Goal: Task Accomplishment & Management: Complete application form

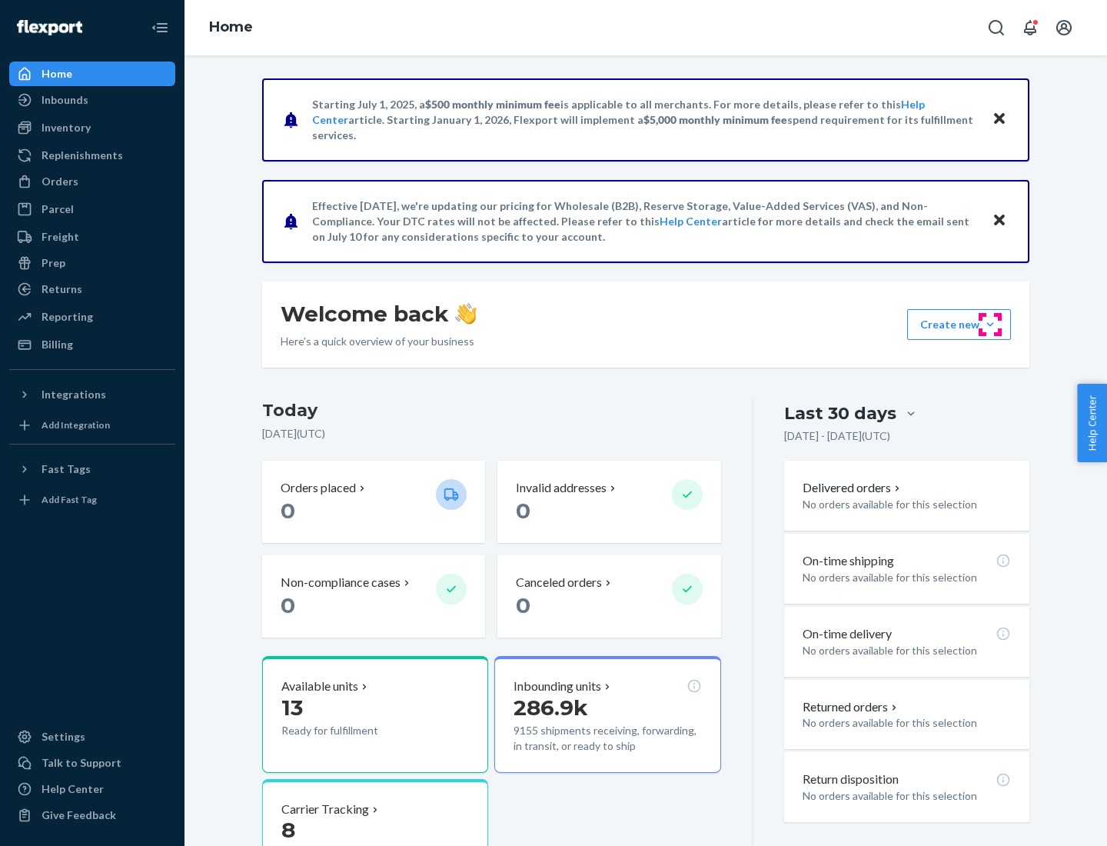
click at [990, 325] on button "Create new Create new inbound Create new order Create new product" at bounding box center [959, 324] width 104 height 31
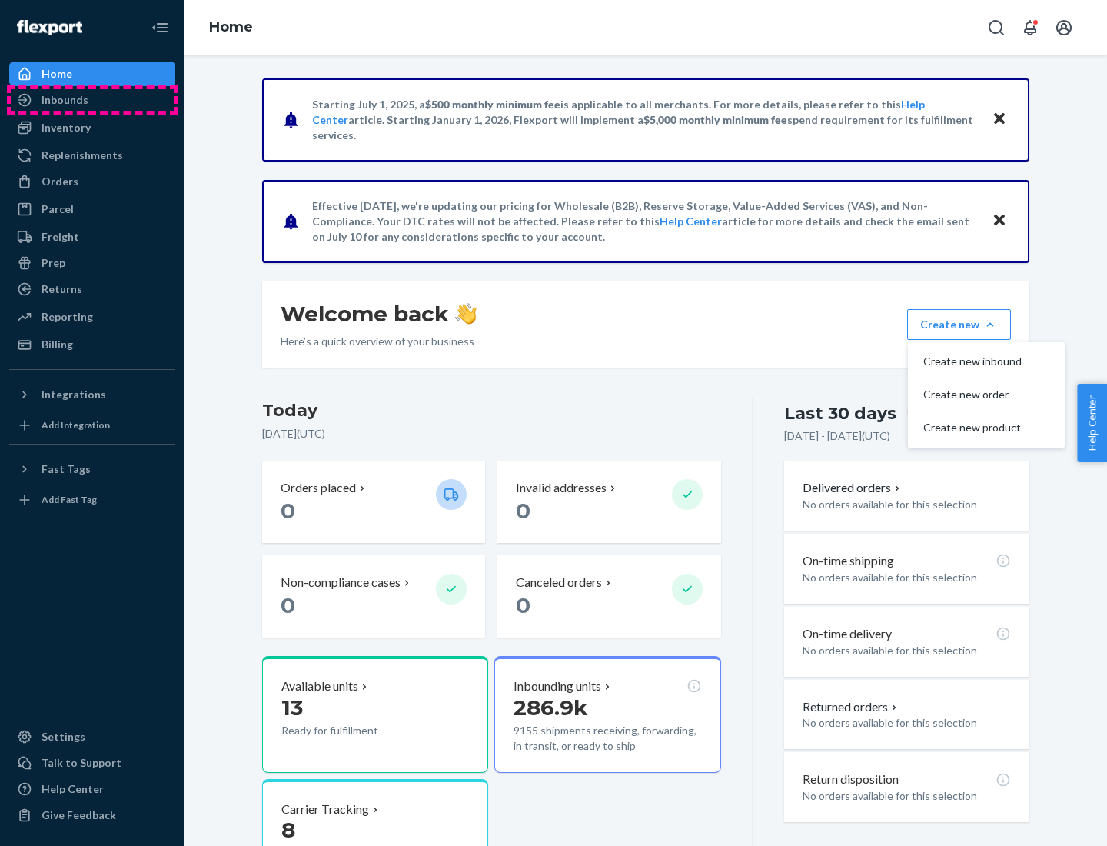
click at [92, 100] on div "Inbounds" at bounding box center [92, 100] width 163 height 22
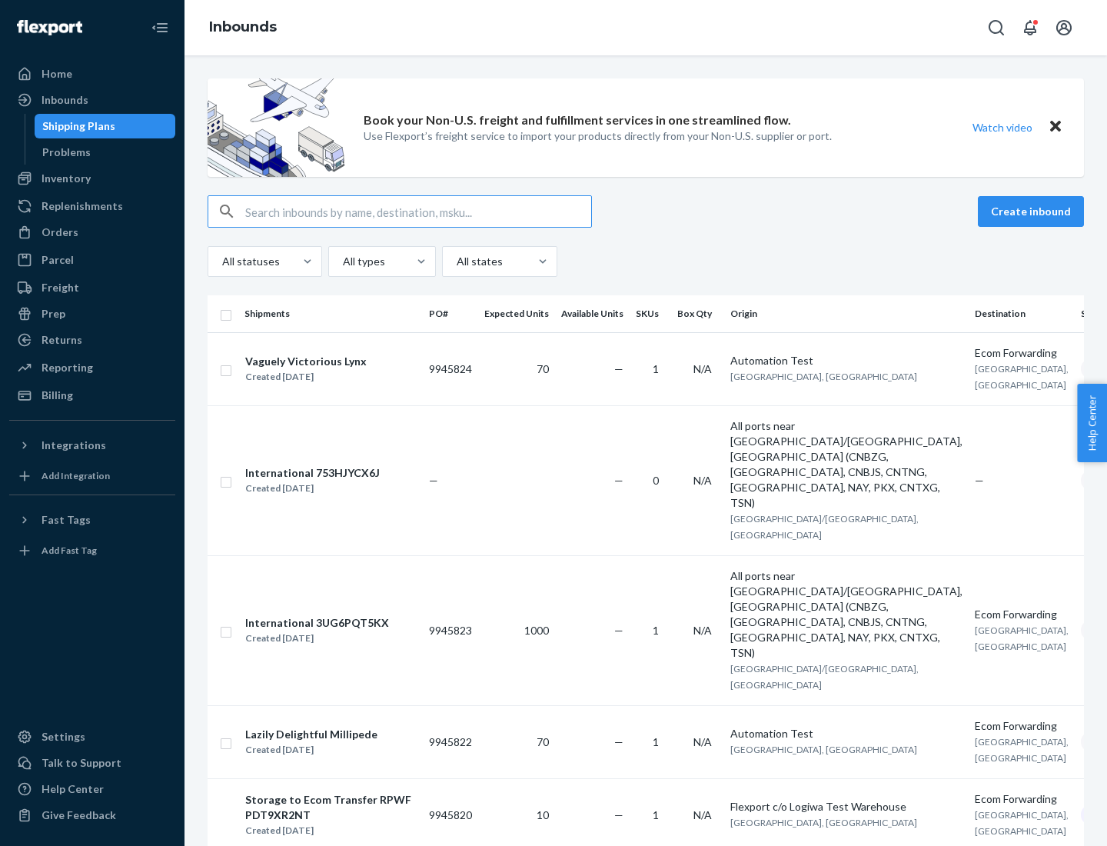
click at [1033, 211] on button "Create inbound" at bounding box center [1031, 211] width 106 height 31
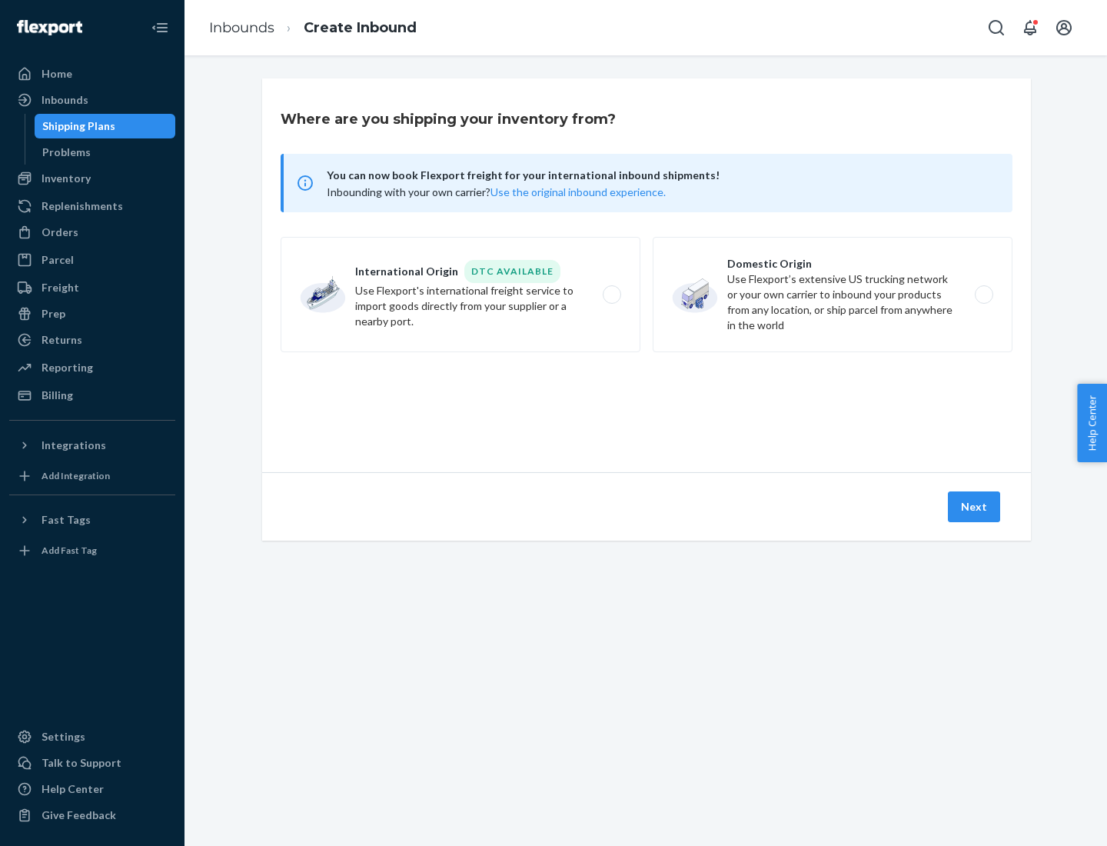
click at [833, 295] on label "Domestic Origin Use Flexport’s extensive US trucking network or your own carrie…" at bounding box center [833, 294] width 360 height 115
click at [984, 295] on input "Domestic Origin Use Flexport’s extensive US trucking network or your own carrie…" at bounding box center [989, 295] width 10 height 10
radio input "true"
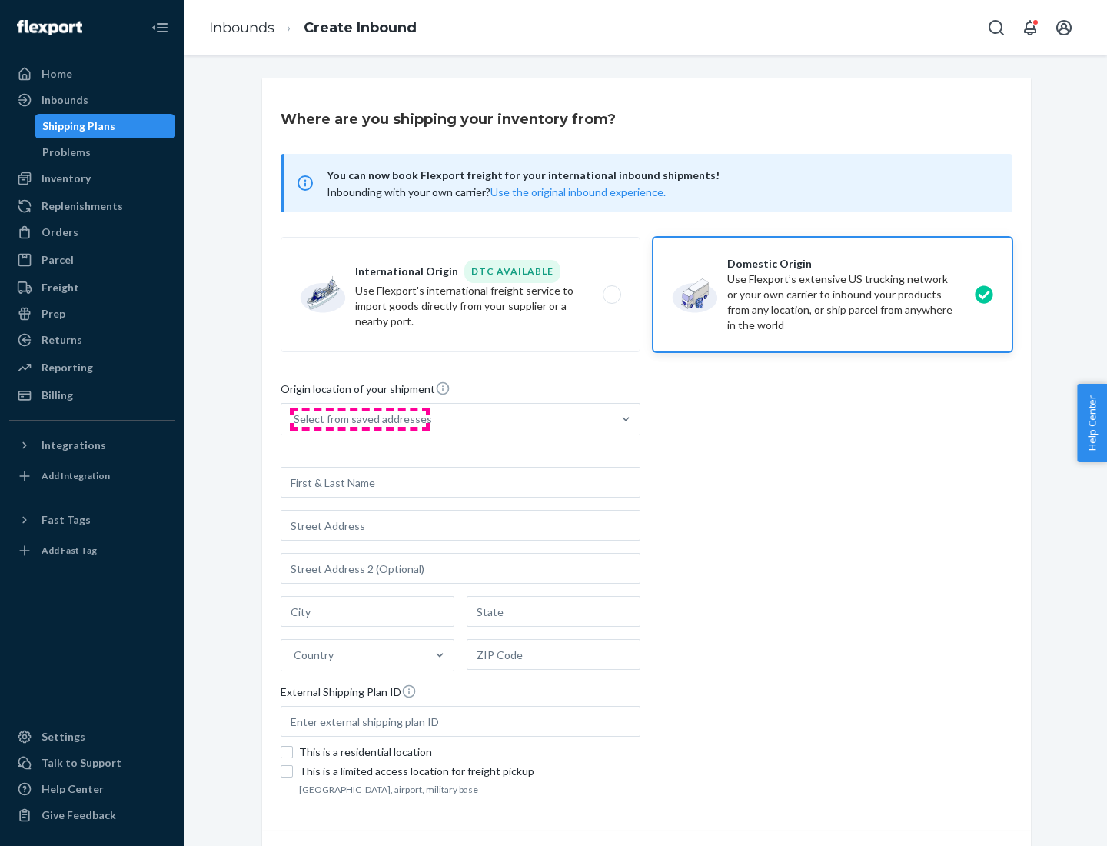
click at [359, 419] on div "Select from saved addresses" at bounding box center [363, 418] width 138 height 15
click at [295, 419] on input "Select from saved addresses" at bounding box center [295, 418] width 2 height 15
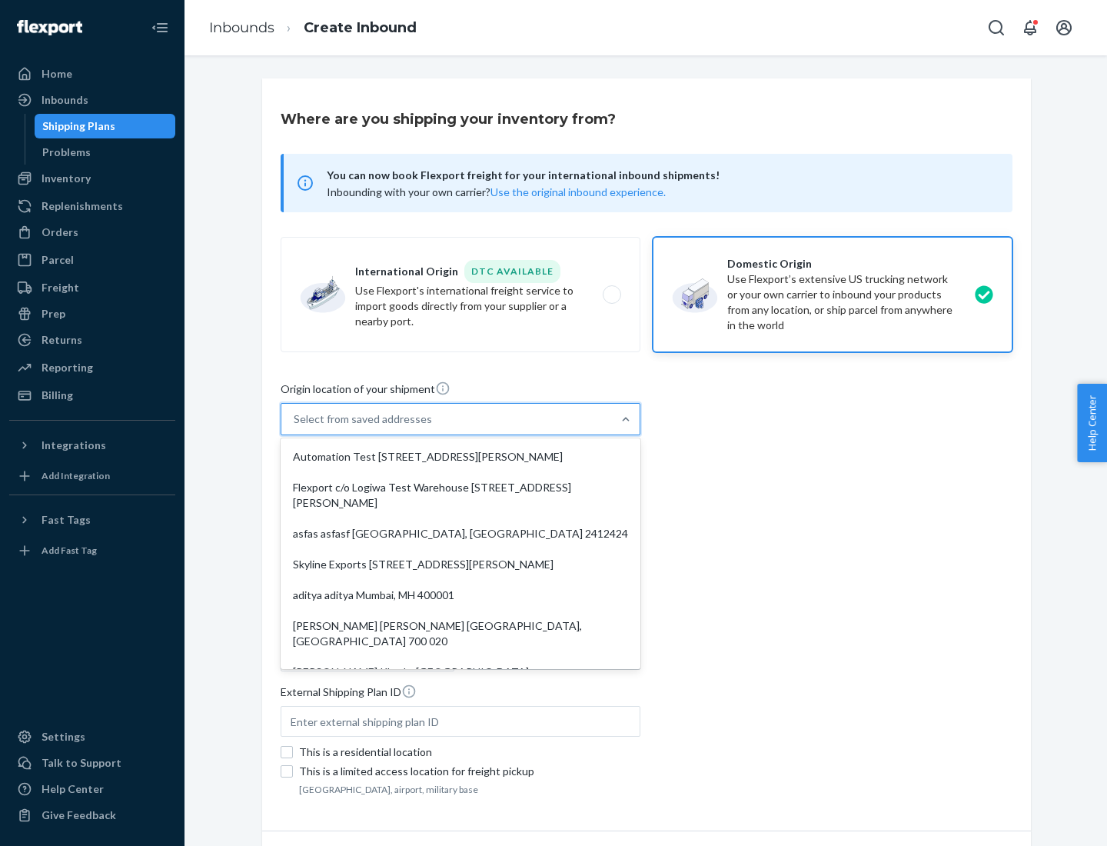
scroll to position [6, 0]
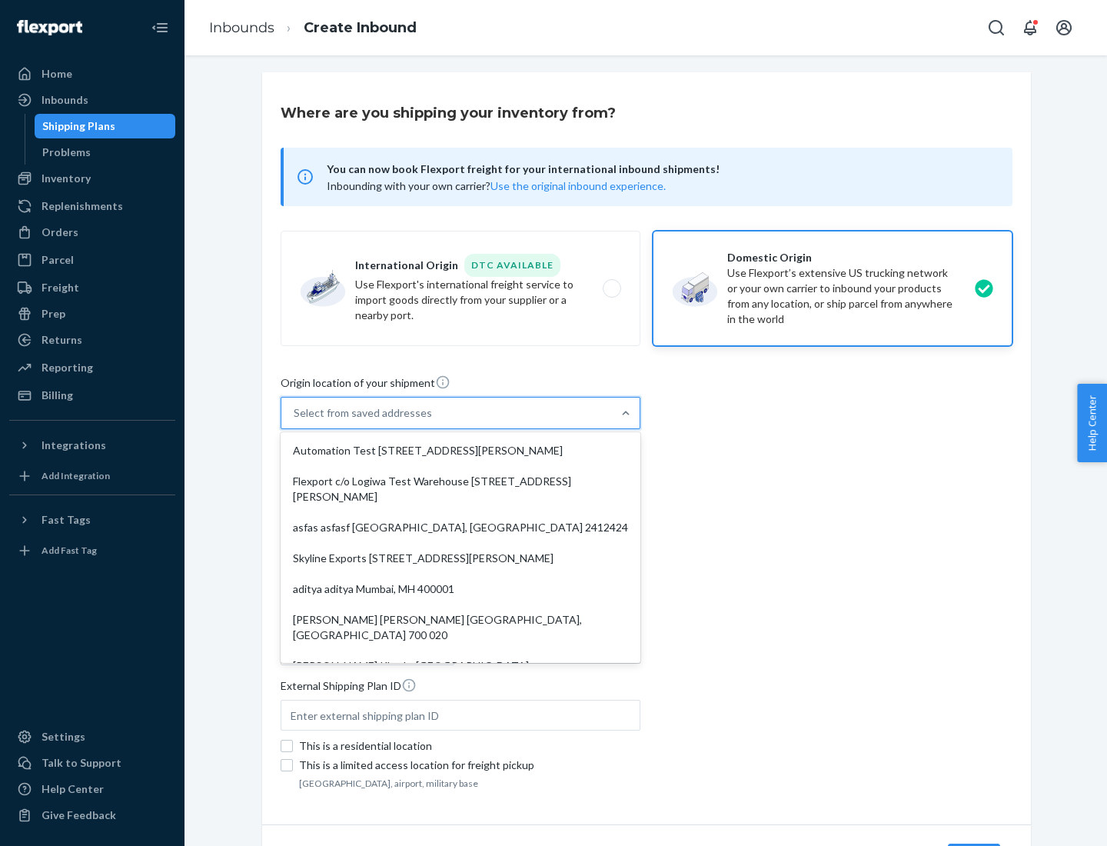
click at [461, 451] on div "Automation Test [STREET_ADDRESS][PERSON_NAME]" at bounding box center [461, 450] width 354 height 31
click at [295, 421] on input "option Automation Test [STREET_ADDRESS][PERSON_NAME]. 9 results available. Use …" at bounding box center [295, 412] width 2 height 15
type input "Automation Test"
type input "9th Floor"
type input "[GEOGRAPHIC_DATA]"
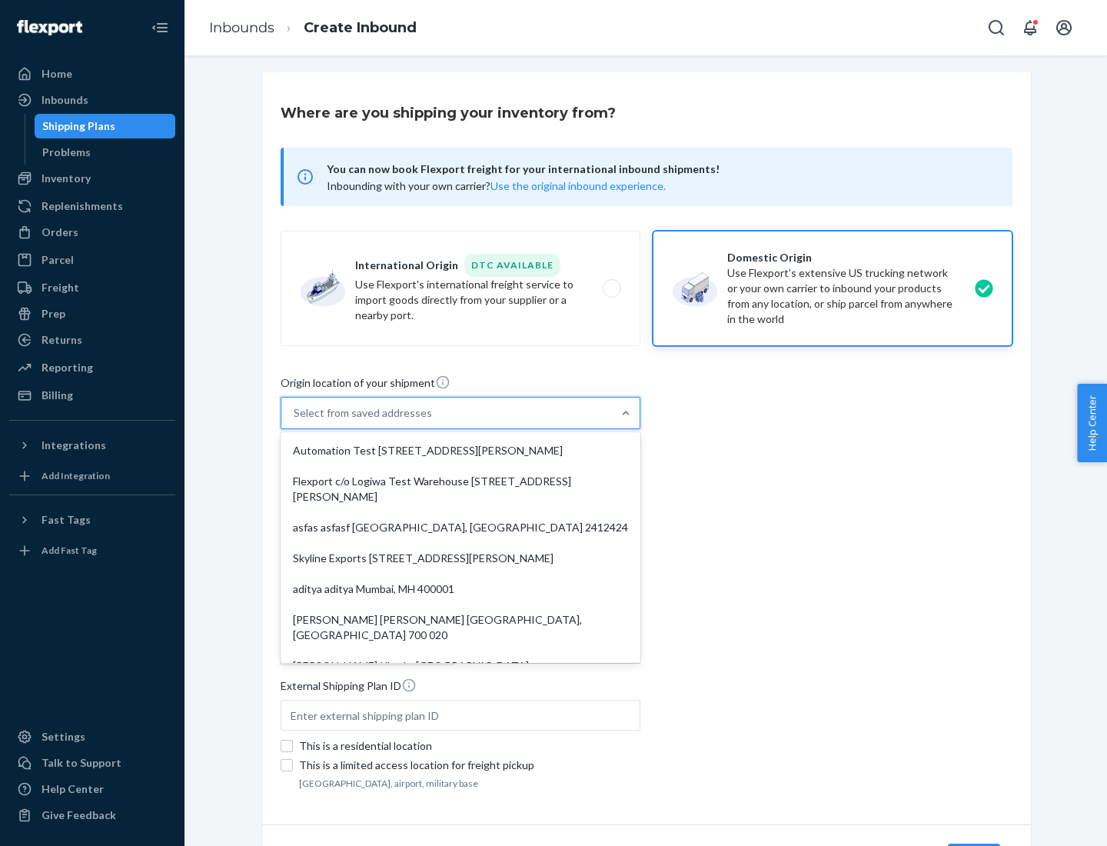
type input "CA"
type input "94104"
type input "[STREET_ADDRESS][PERSON_NAME]"
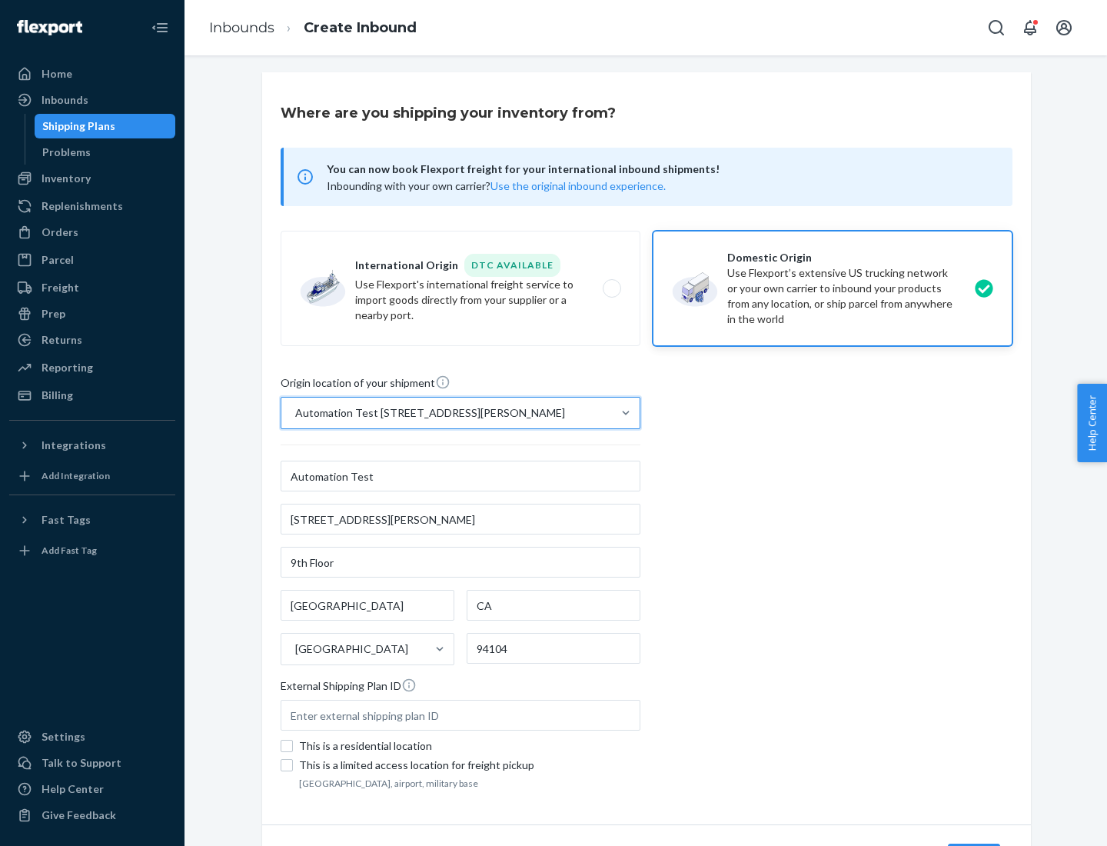
scroll to position [90, 0]
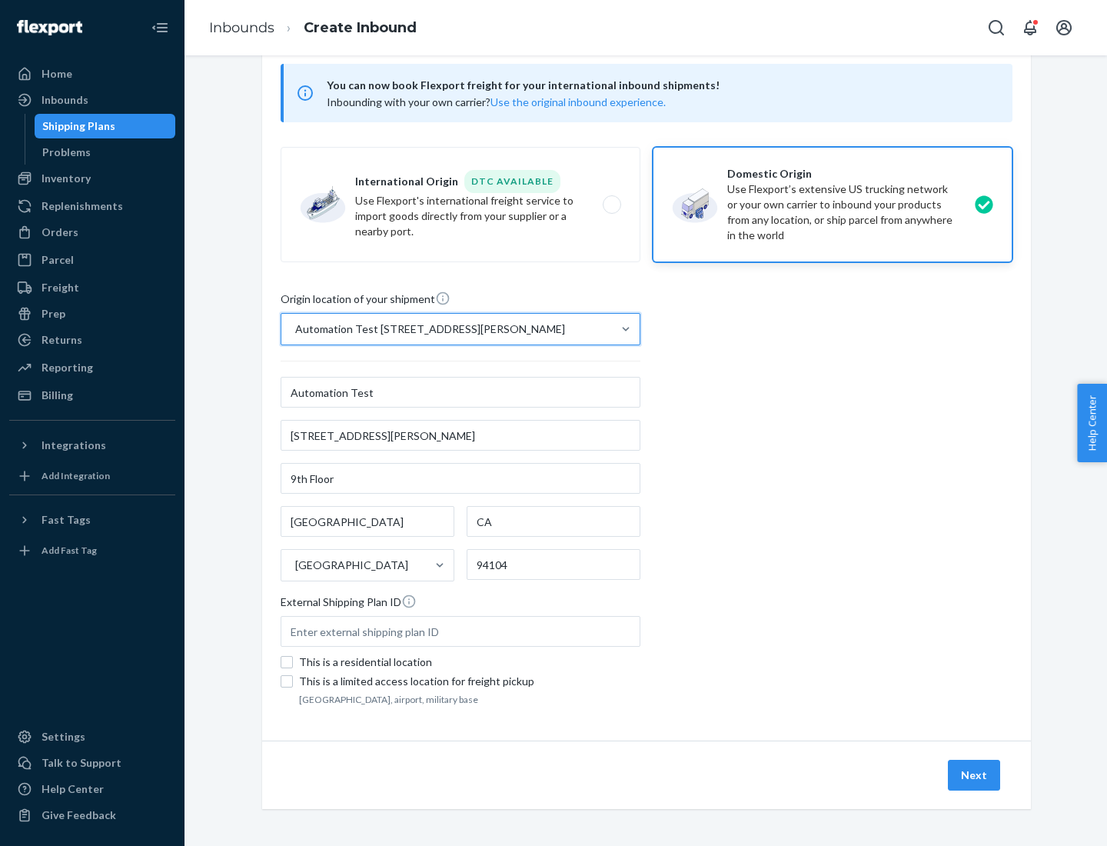
click at [975, 775] on button "Next" at bounding box center [974, 775] width 52 height 31
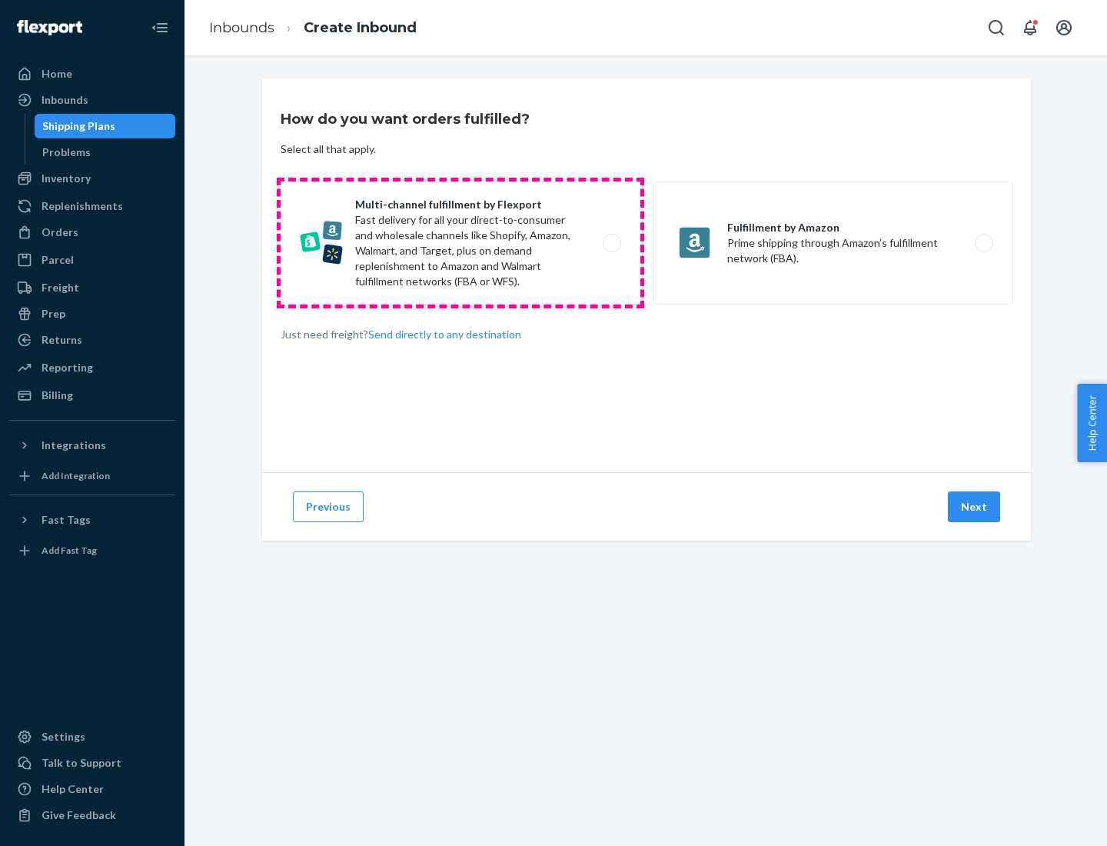
click at [461, 243] on label "Multi-channel fulfillment by Flexport Fast delivery for all your direct-to-cons…" at bounding box center [461, 242] width 360 height 123
click at [611, 243] on input "Multi-channel fulfillment by Flexport Fast delivery for all your direct-to-cons…" at bounding box center [616, 243] width 10 height 10
radio input "true"
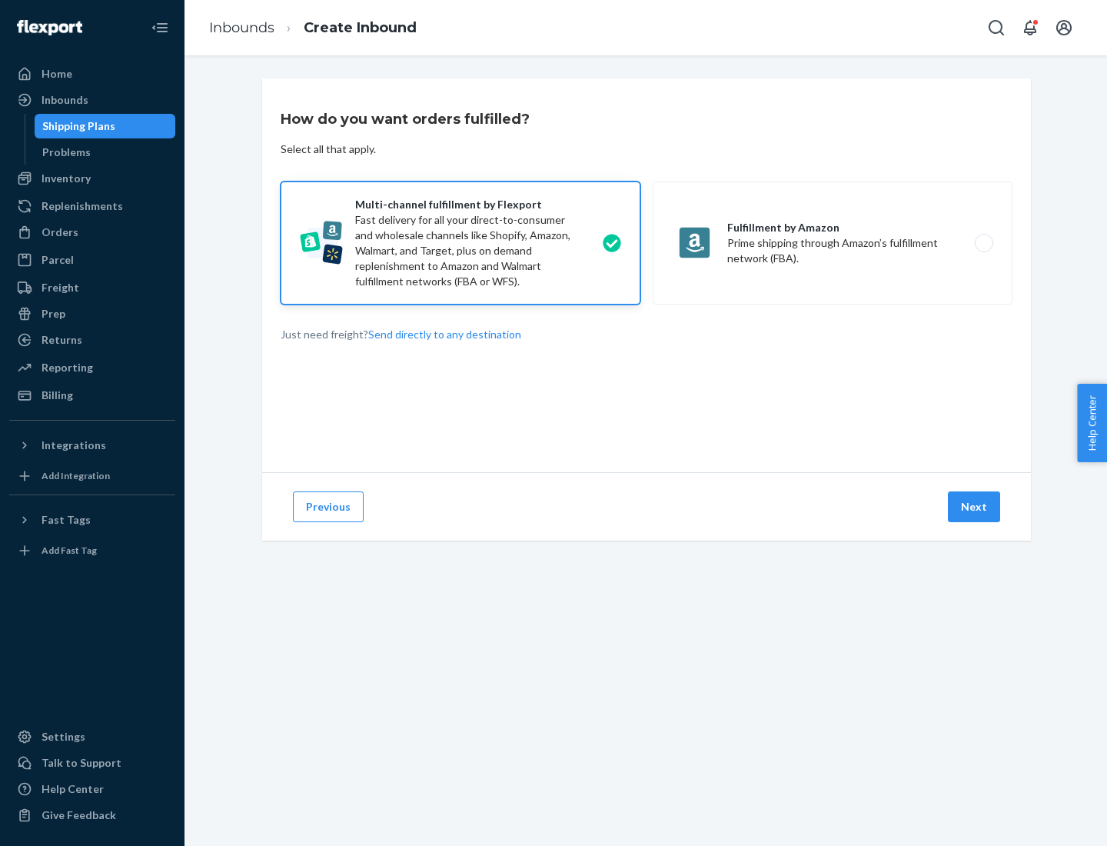
click at [975, 507] on button "Next" at bounding box center [974, 506] width 52 height 31
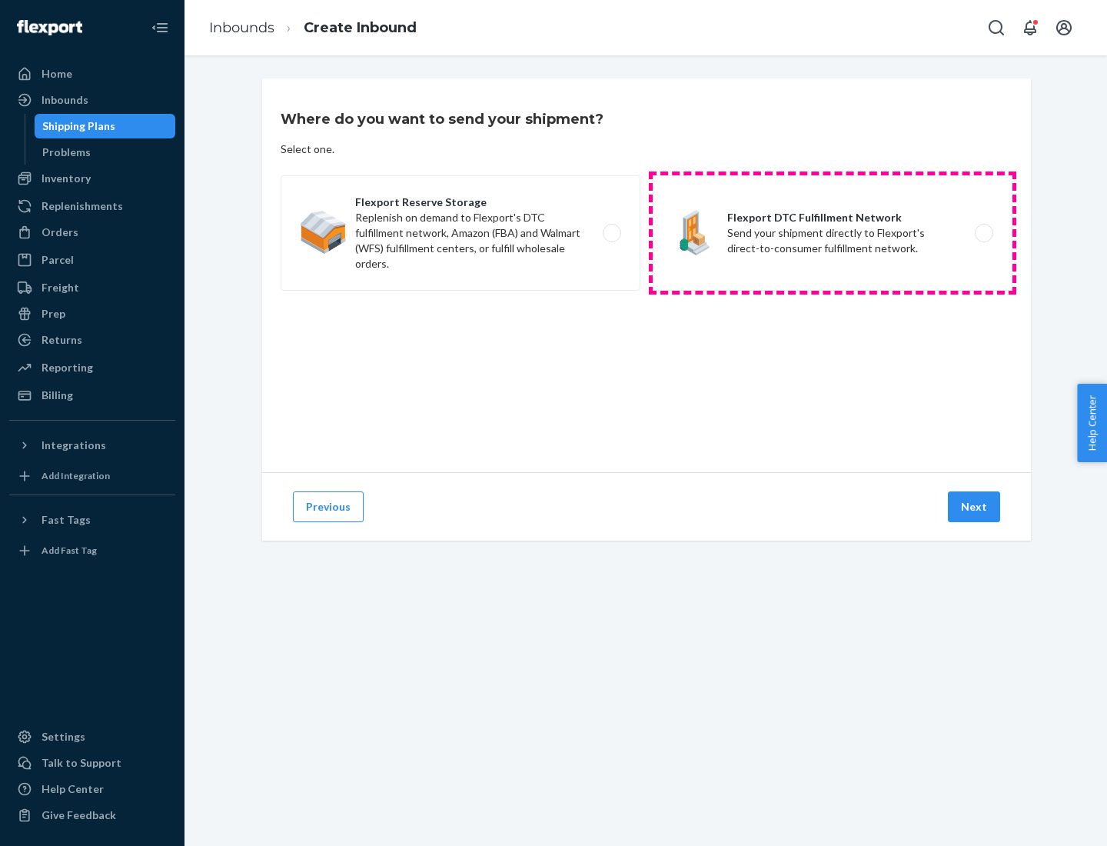
click at [833, 233] on label "Flexport DTC Fulfillment Network Send your shipment directly to Flexport's dire…" at bounding box center [833, 232] width 360 height 115
click at [984, 233] on input "Flexport DTC Fulfillment Network Send your shipment directly to Flexport's dire…" at bounding box center [989, 233] width 10 height 10
radio input "true"
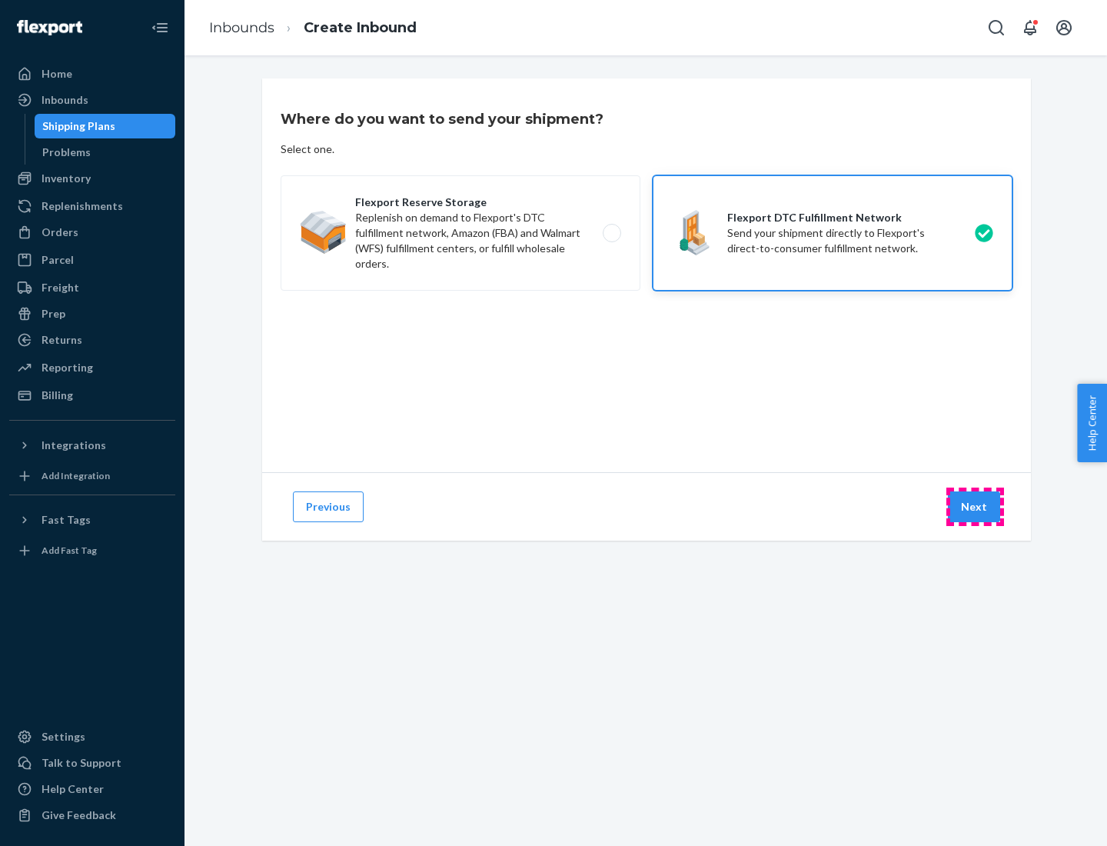
click at [975, 507] on button "Next" at bounding box center [974, 506] width 52 height 31
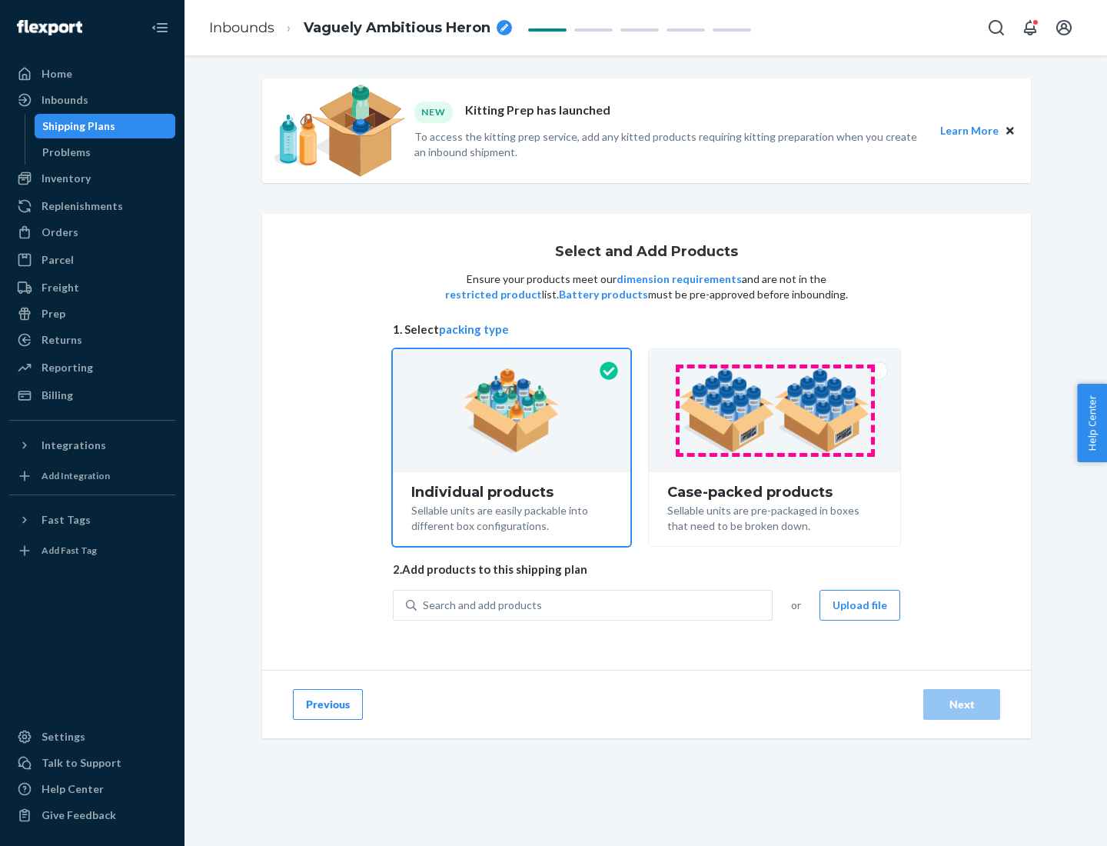
click at [775, 411] on img at bounding box center [774, 410] width 191 height 85
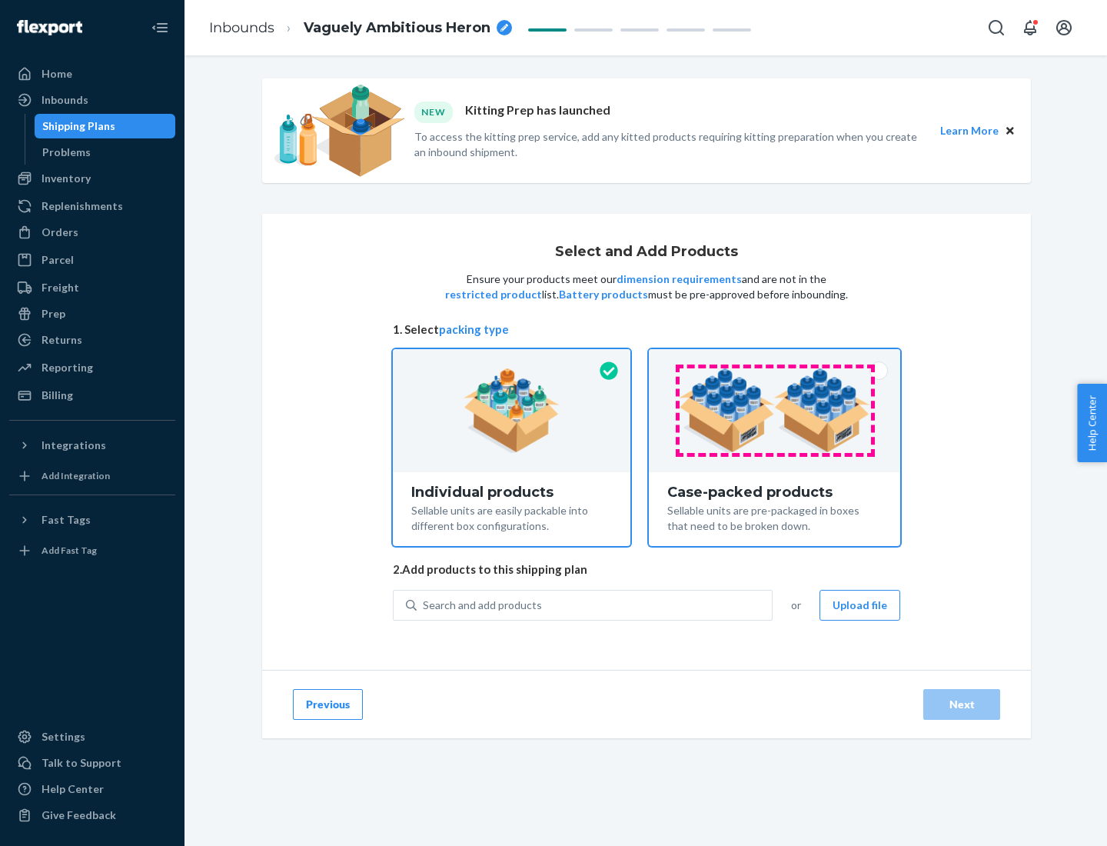
click at [775, 359] on input "Case-packed products Sellable units are pre-packaged in boxes that need to be b…" at bounding box center [775, 354] width 10 height 10
radio input "true"
radio input "false"
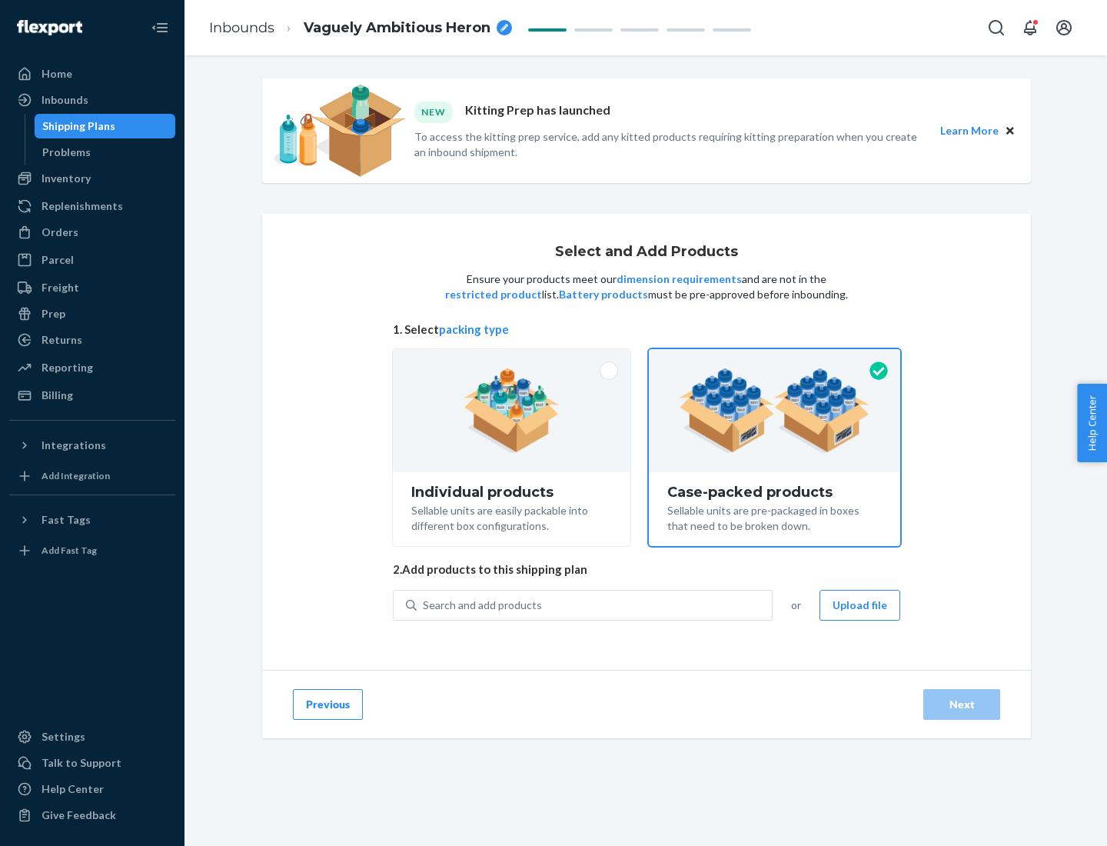
click at [595, 604] on div "Search and add products" at bounding box center [594, 605] width 355 height 28
click at [424, 604] on input "Search and add products" at bounding box center [424, 604] width 2 height 15
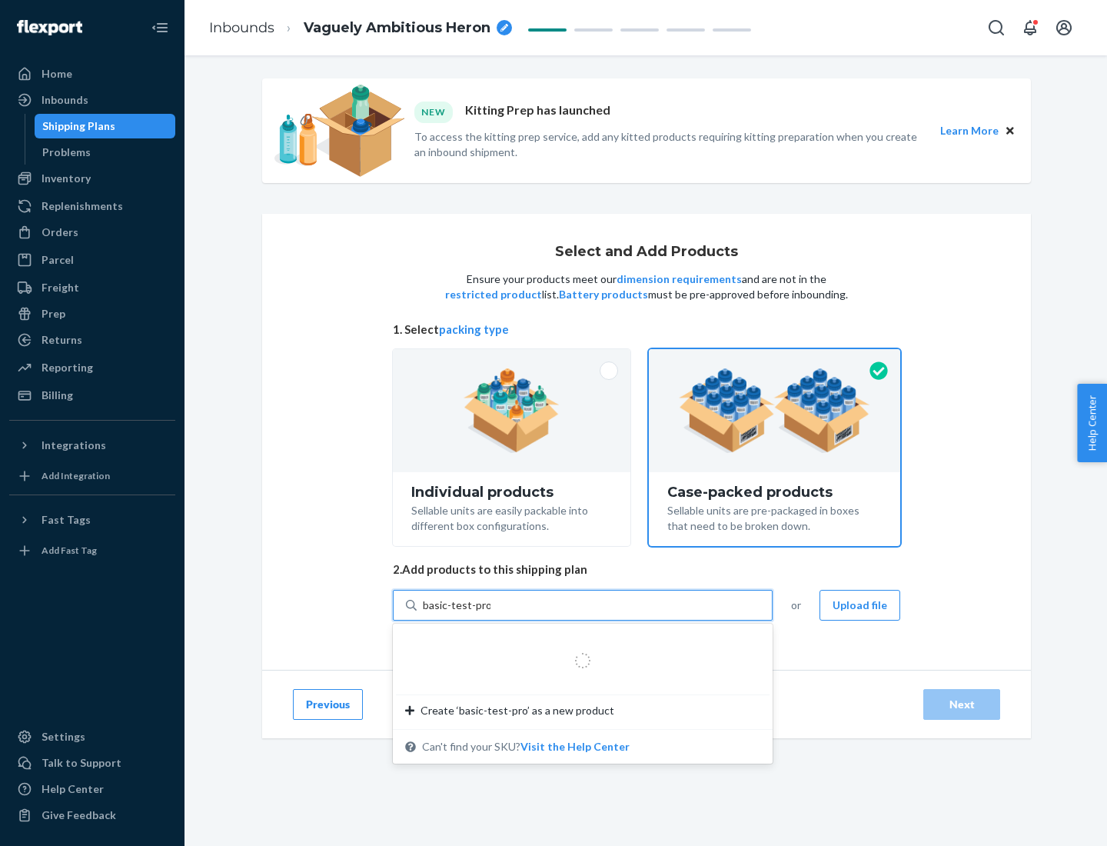
type input "basic-test-product-1"
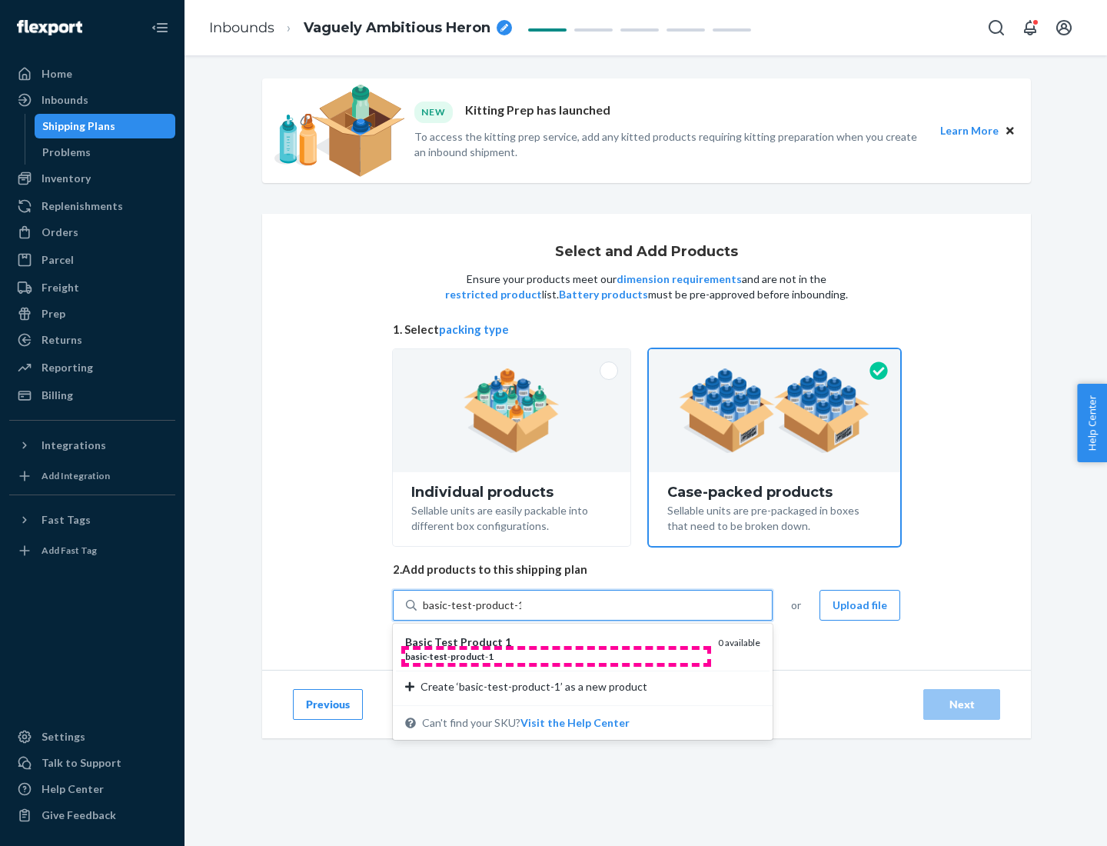
click at [556, 656] on div "basic - test - product - 1" at bounding box center [555, 656] width 301 height 13
click at [521, 613] on input "basic-test-product-1" at bounding box center [472, 604] width 98 height 15
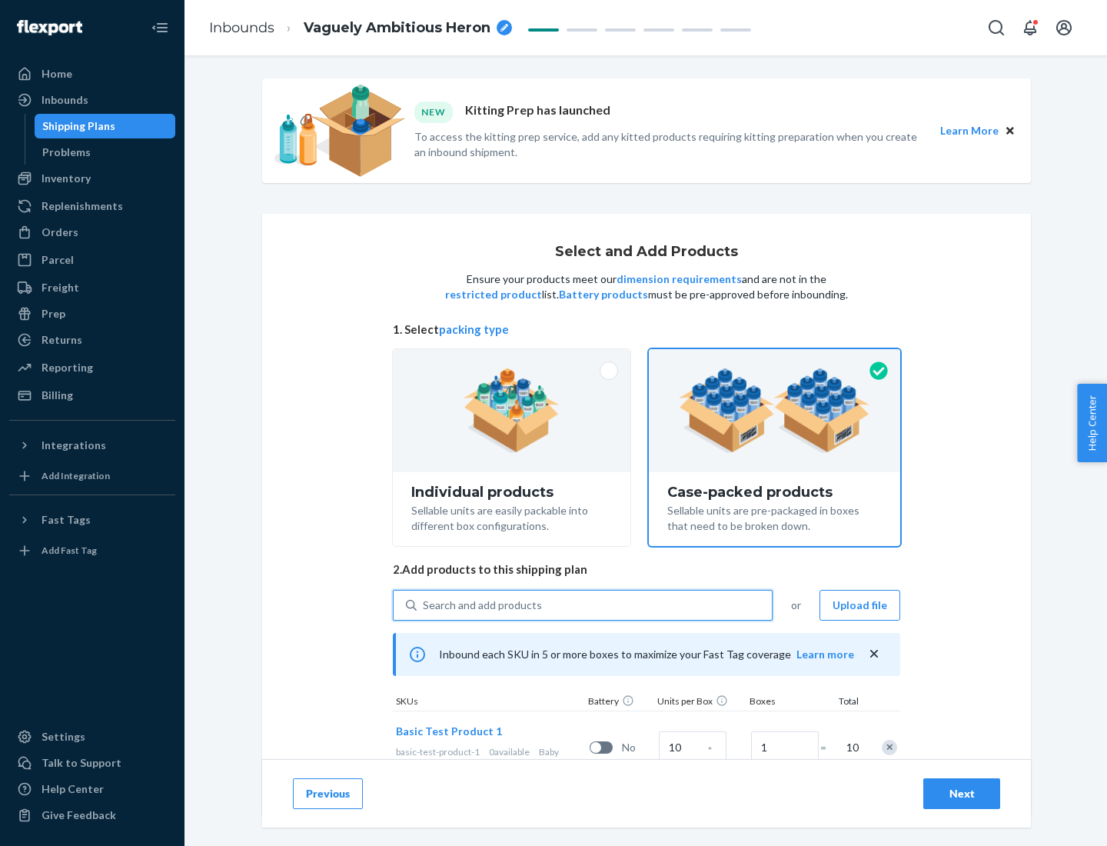
scroll to position [55, 0]
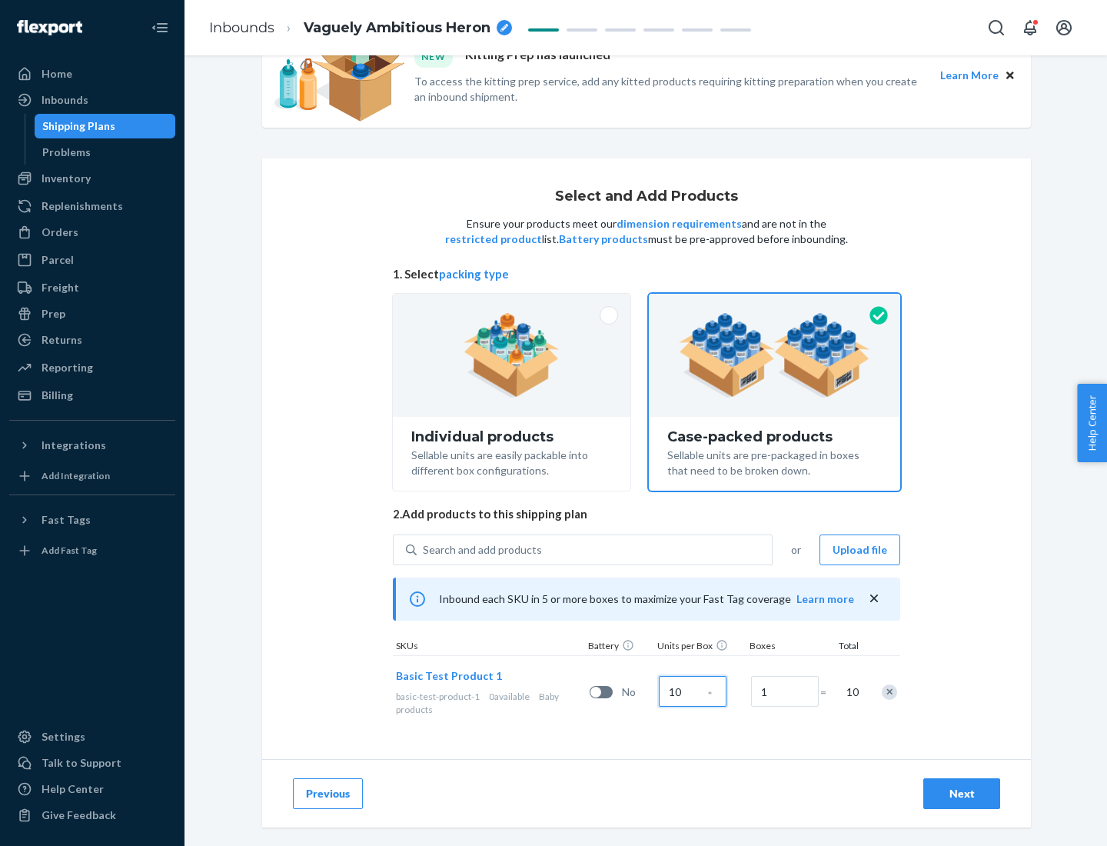
type input "10"
type input "7"
click at [962, 794] on div "Next" at bounding box center [962, 793] width 51 height 15
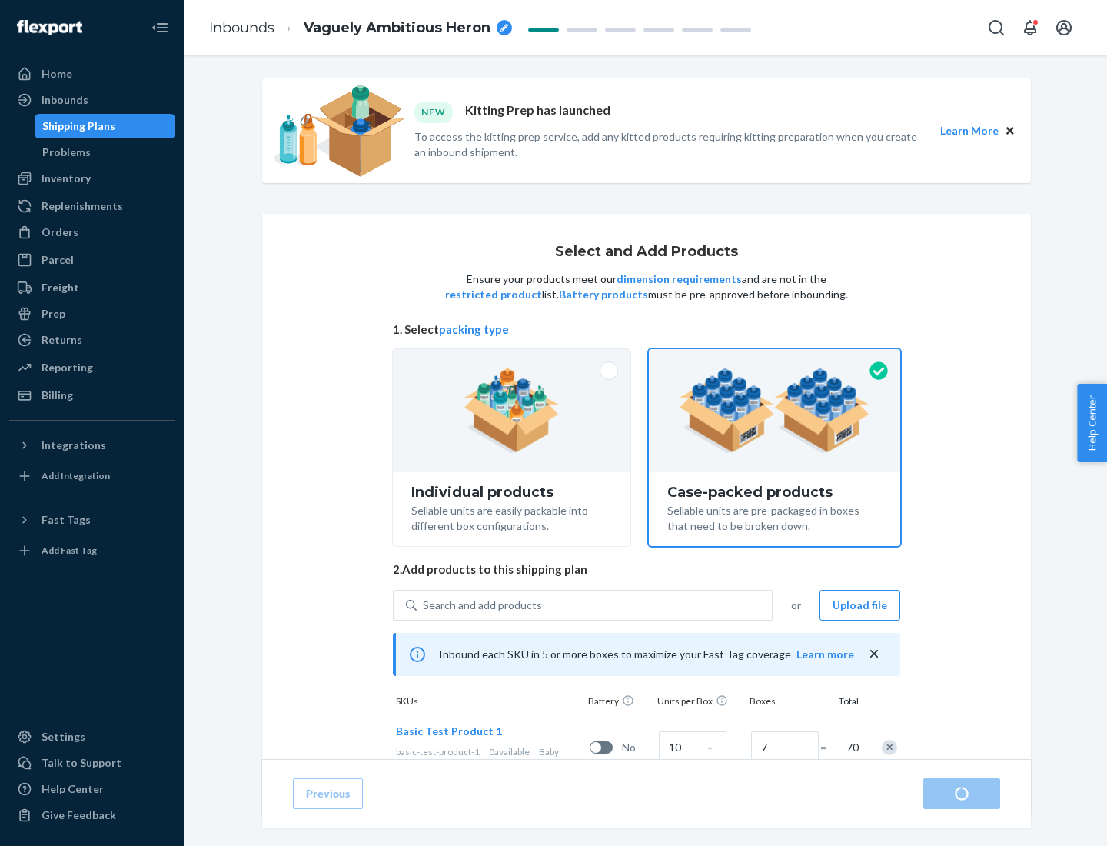
radio input "true"
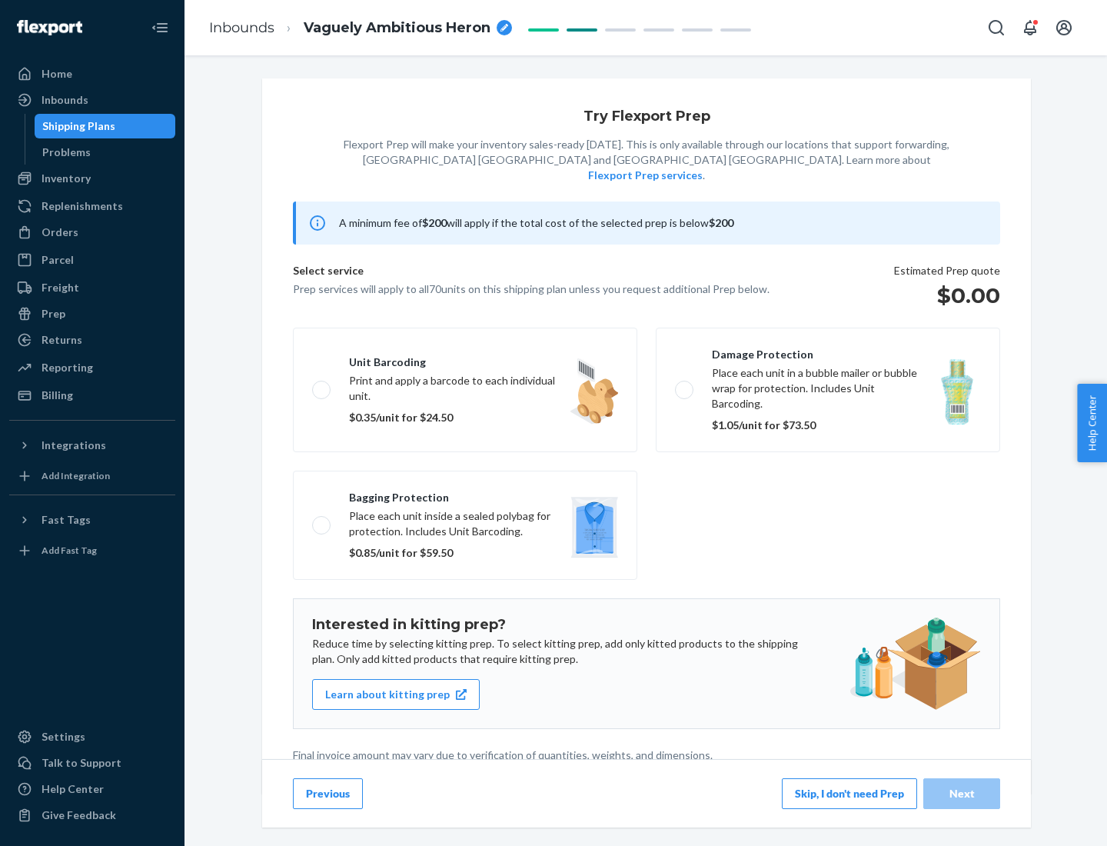
scroll to position [4, 0]
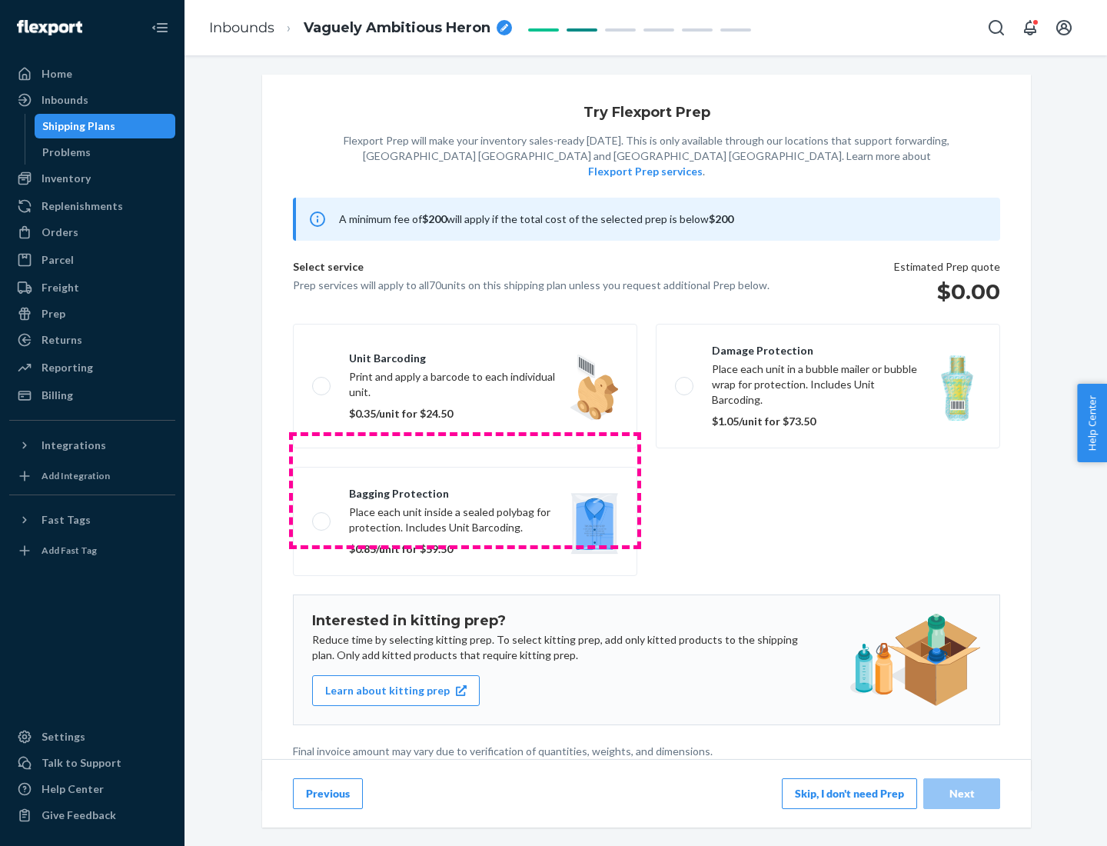
click at [465, 490] on label "Bagging protection Place each unit inside a sealed polybag for protection. Incl…" at bounding box center [465, 521] width 344 height 109
click at [322, 516] on input "Bagging protection Place each unit inside a sealed polybag for protection. Incl…" at bounding box center [317, 521] width 10 height 10
checkbox input "true"
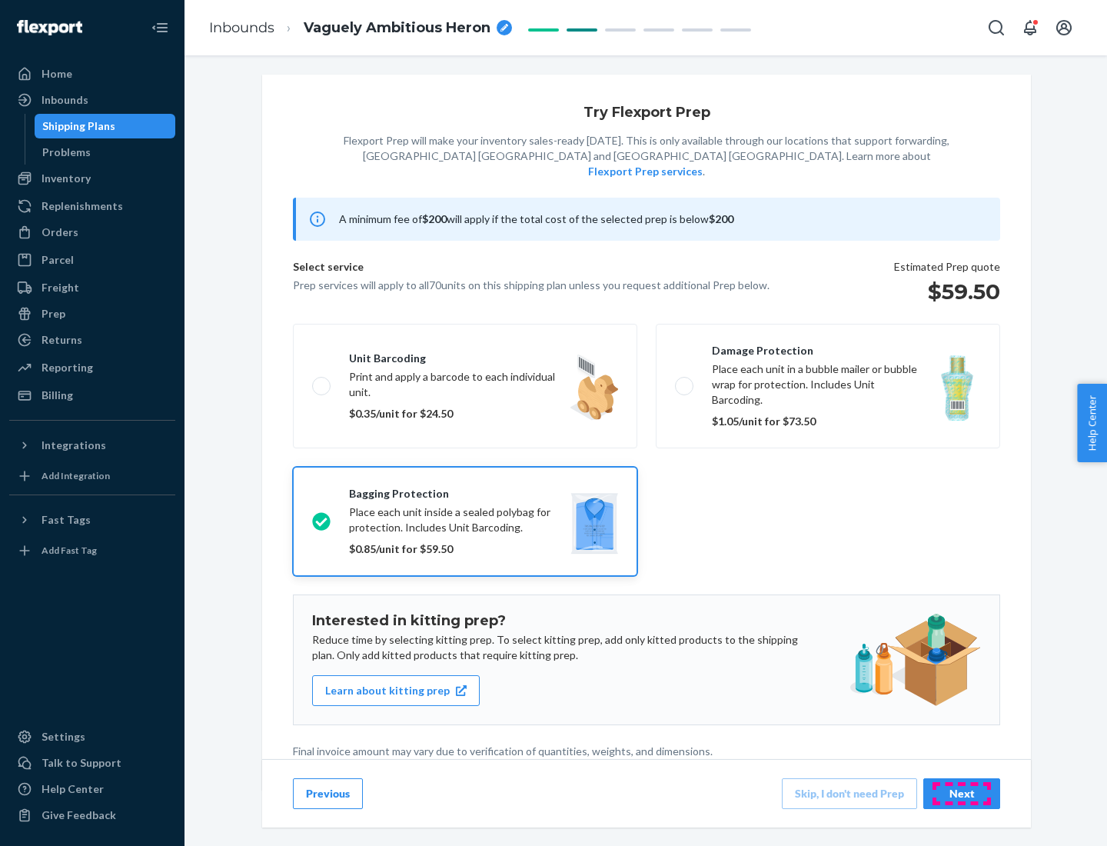
click at [962, 793] on div "Next" at bounding box center [962, 793] width 51 height 15
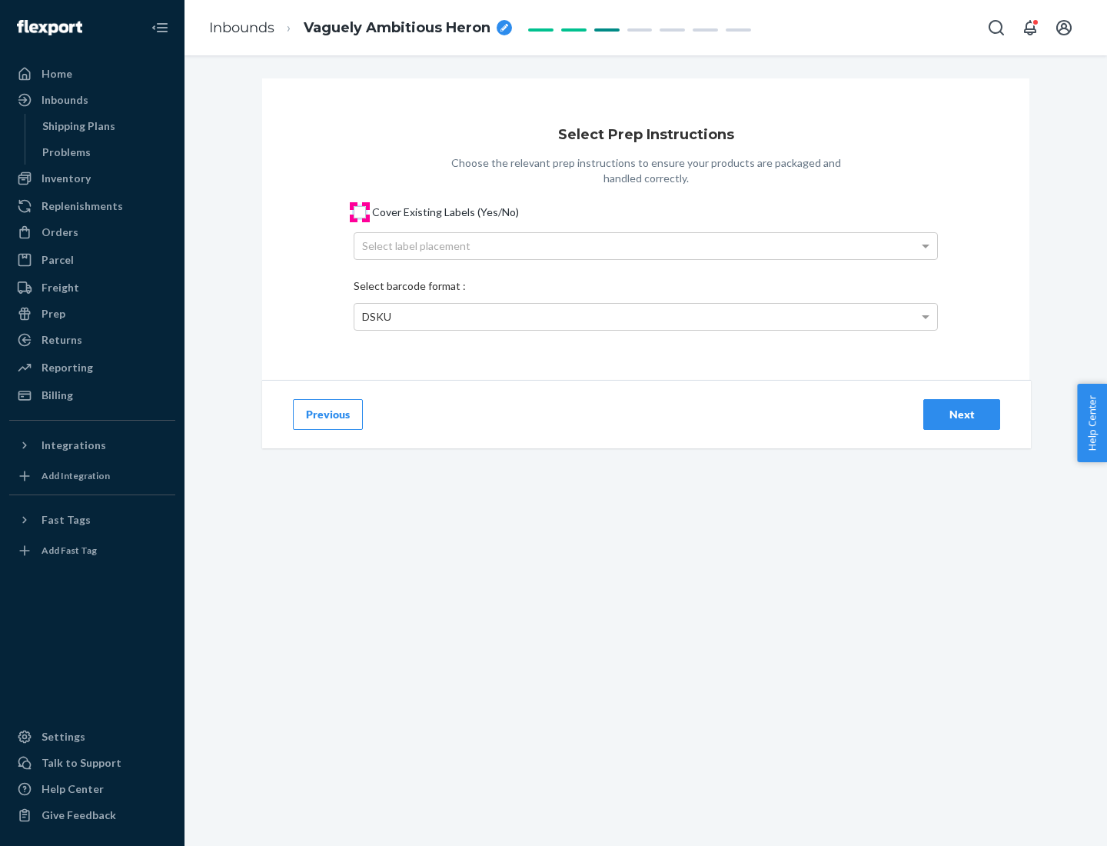
click at [360, 211] on input "Cover Existing Labels (Yes/No)" at bounding box center [360, 212] width 12 height 12
checkbox input "true"
click at [646, 245] on div "Select label placement" at bounding box center [645, 246] width 583 height 26
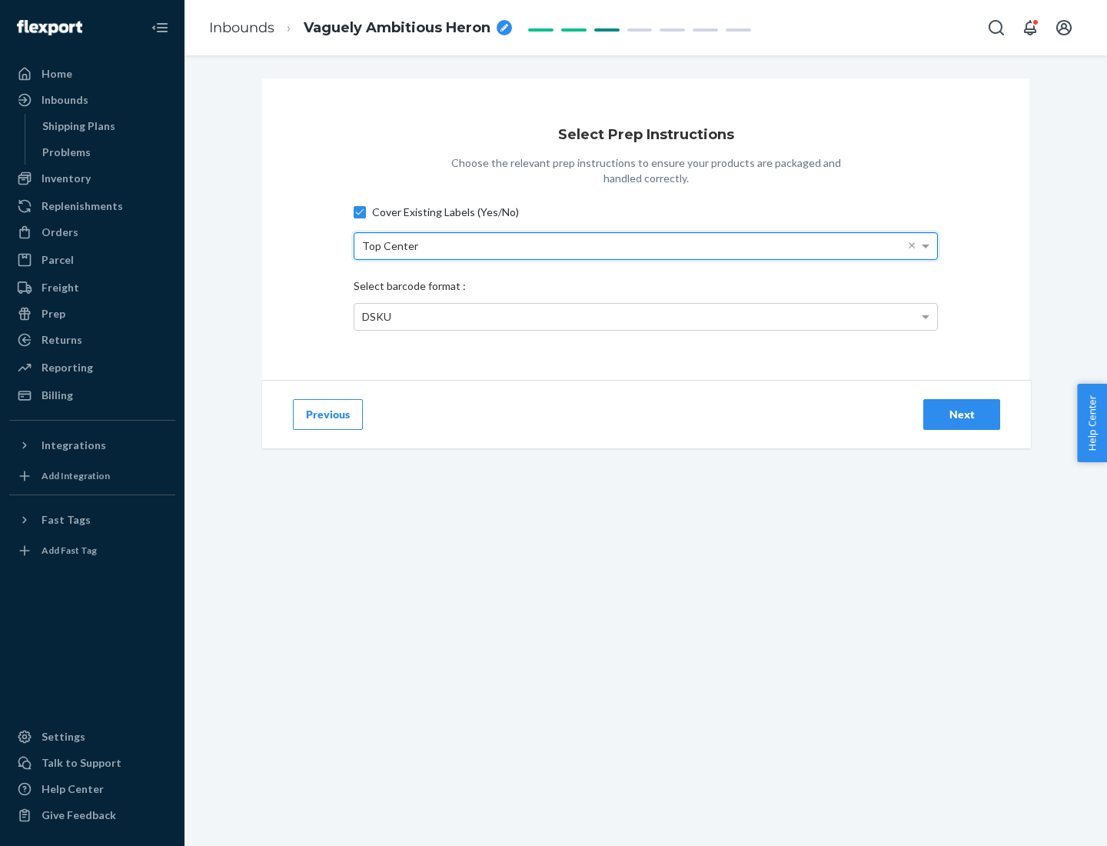
click at [646, 316] on div "DSKU" at bounding box center [645, 317] width 583 height 26
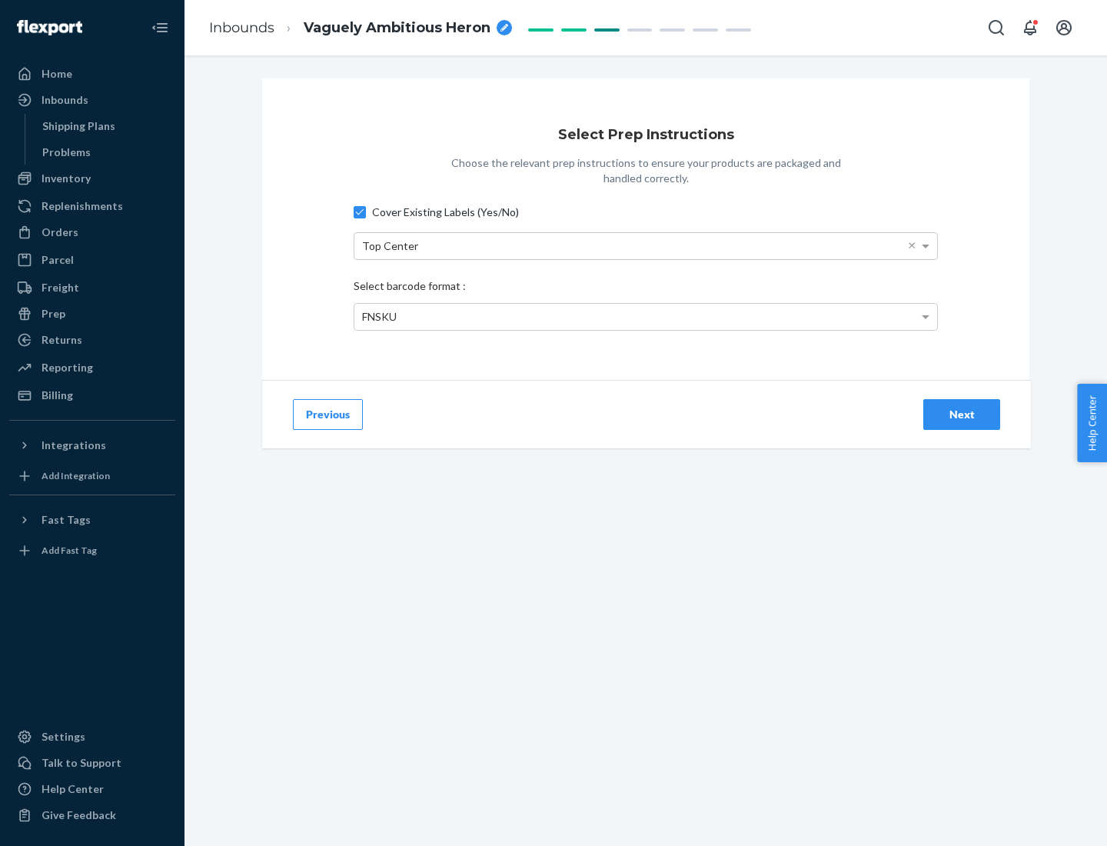
click at [962, 414] on div "Next" at bounding box center [962, 414] width 51 height 15
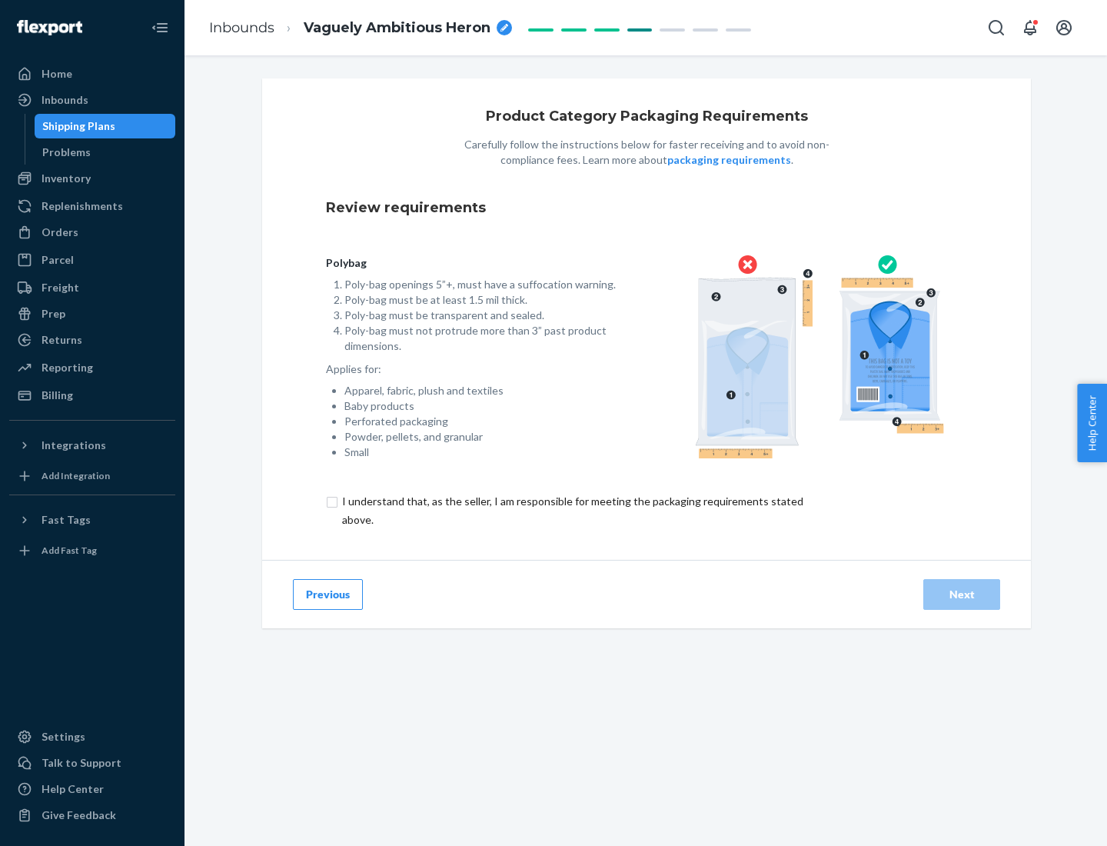
click at [571, 510] on input "checkbox" at bounding box center [581, 510] width 511 height 37
checkbox input "true"
click at [962, 594] on div "Next" at bounding box center [962, 594] width 51 height 15
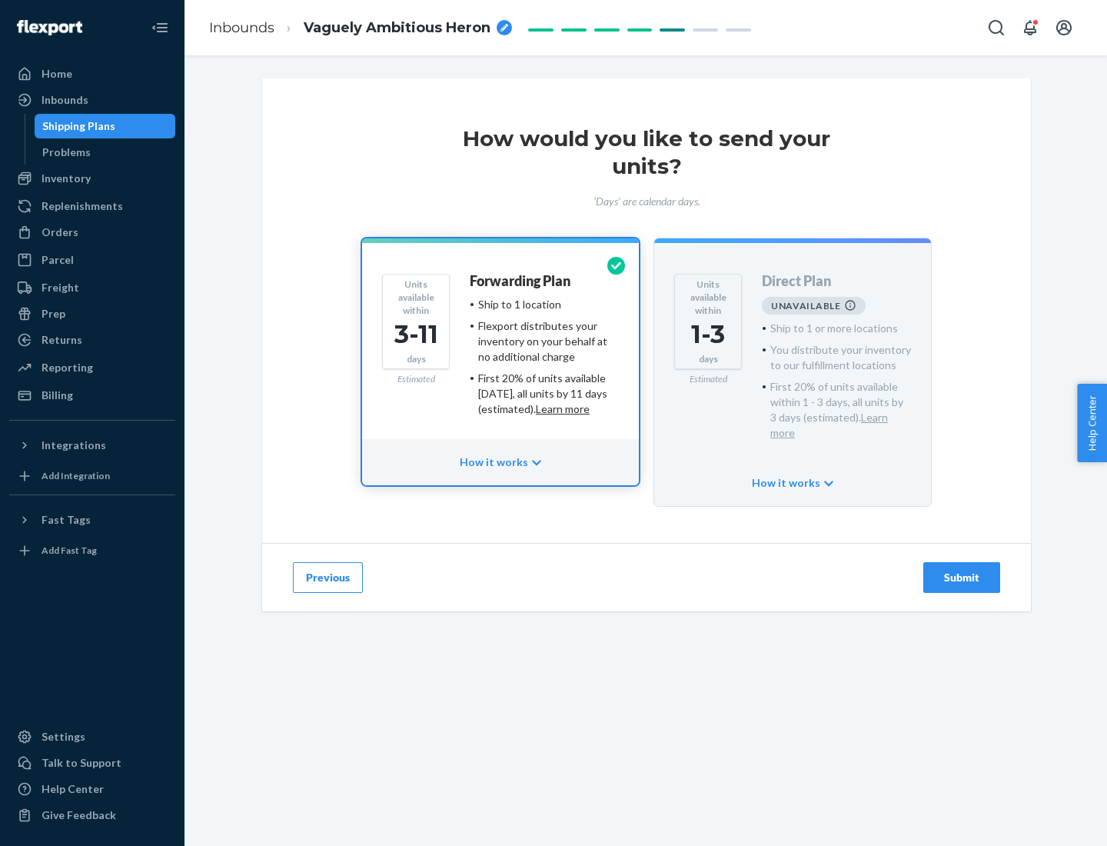
click at [521, 281] on h4 "Forwarding Plan" at bounding box center [520, 281] width 101 height 15
click at [962, 570] on div "Submit" at bounding box center [962, 577] width 51 height 15
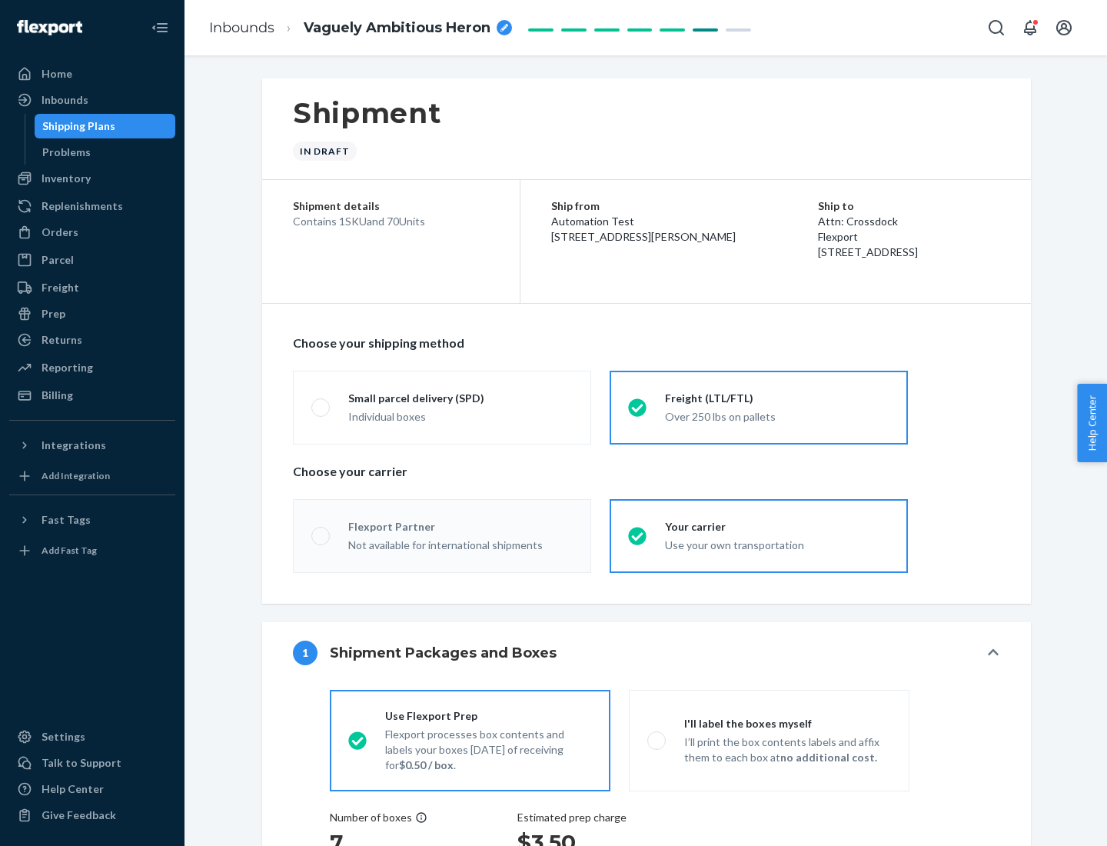
radio input "true"
radio input "false"
radio input "true"
radio input "false"
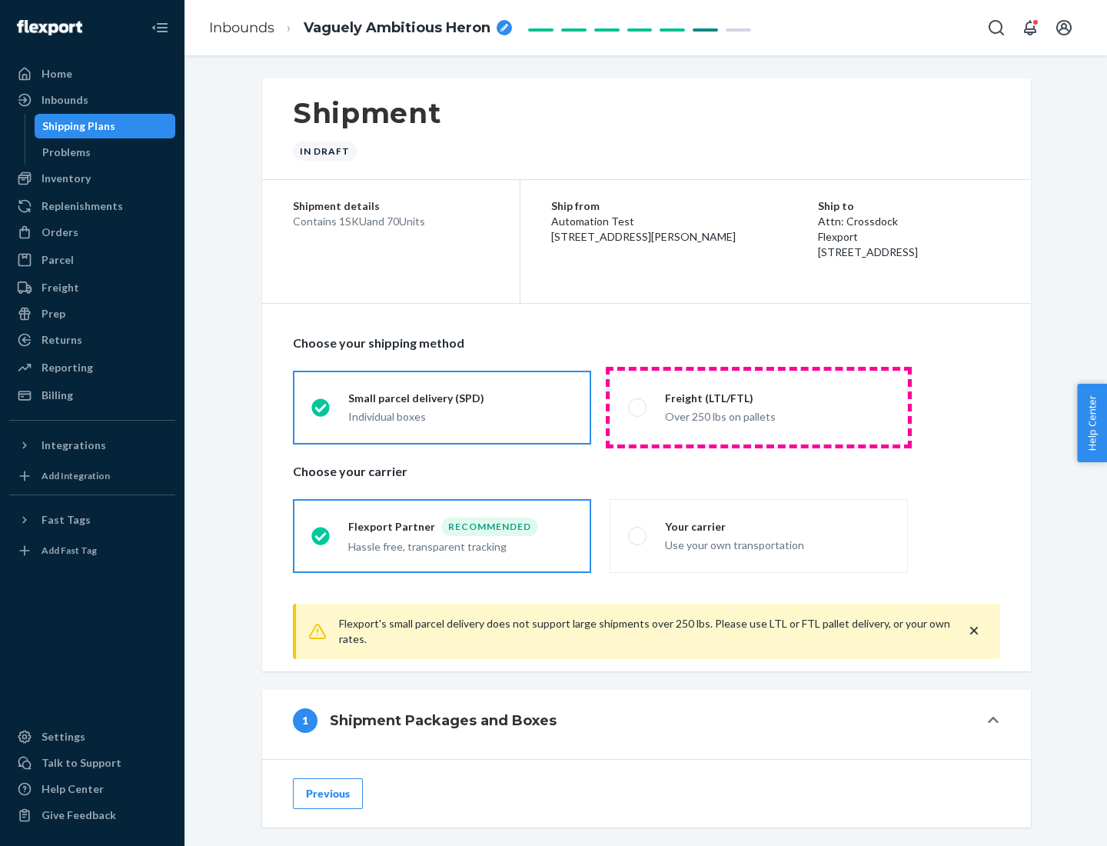
click at [759, 407] on div "Over 250 lbs on pallets" at bounding box center [777, 415] width 225 height 18
click at [638, 407] on input "Freight (LTL/FTL) Over 250 lbs on pallets" at bounding box center [633, 407] width 10 height 10
radio input "true"
radio input "false"
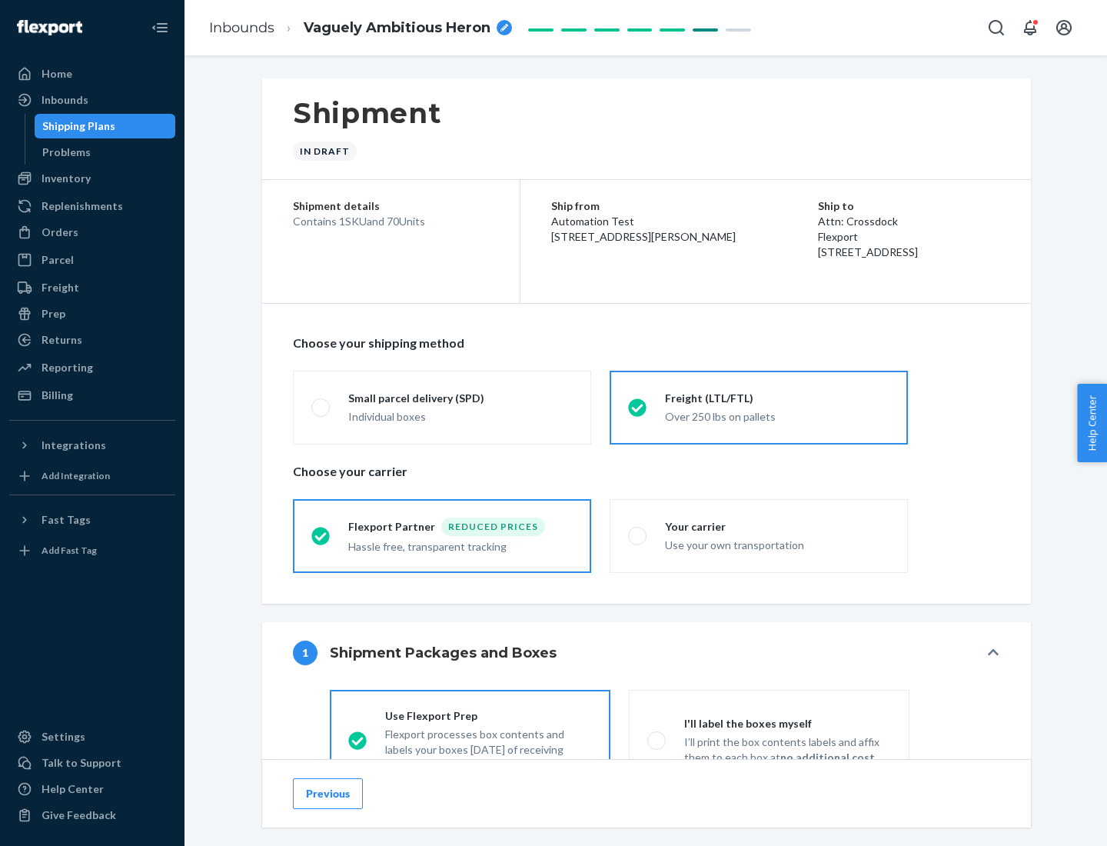
scroll to position [85, 0]
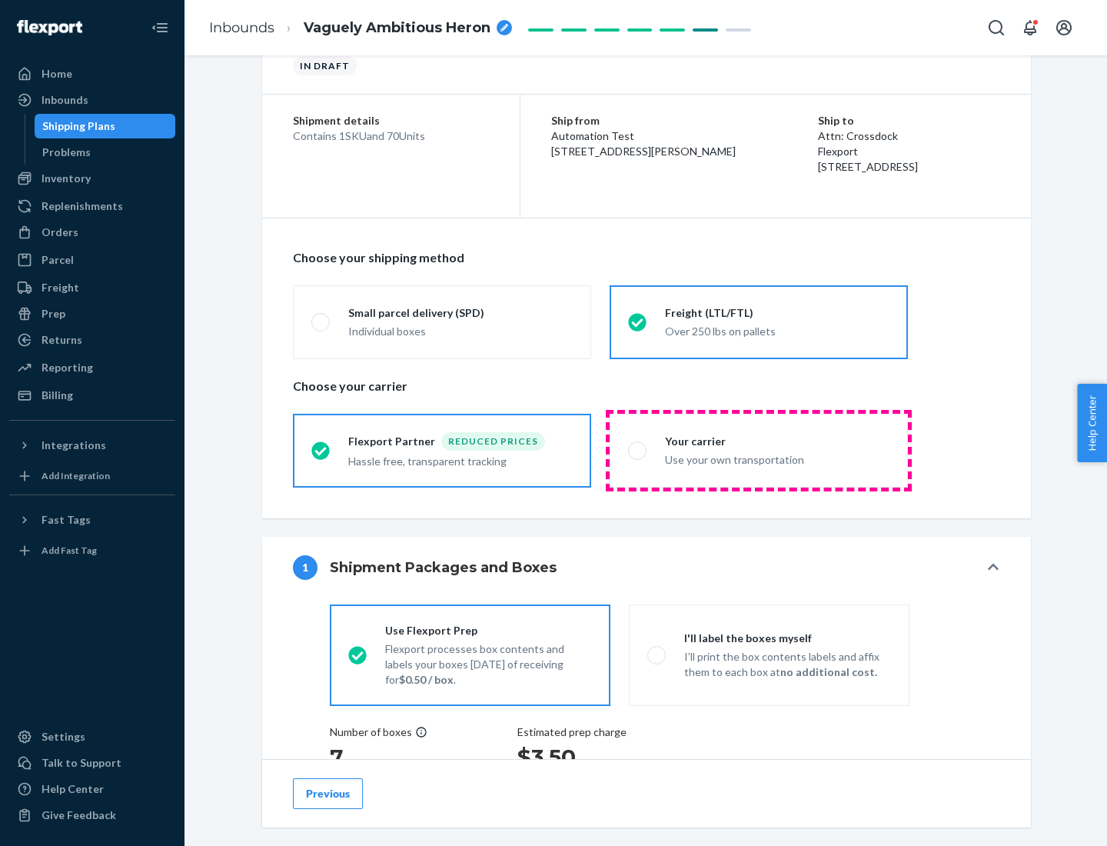
click at [759, 450] on div "Use your own transportation" at bounding box center [777, 458] width 225 height 18
click at [638, 450] on input "Your carrier Use your own transportation" at bounding box center [633, 450] width 10 height 10
radio input "true"
radio input "false"
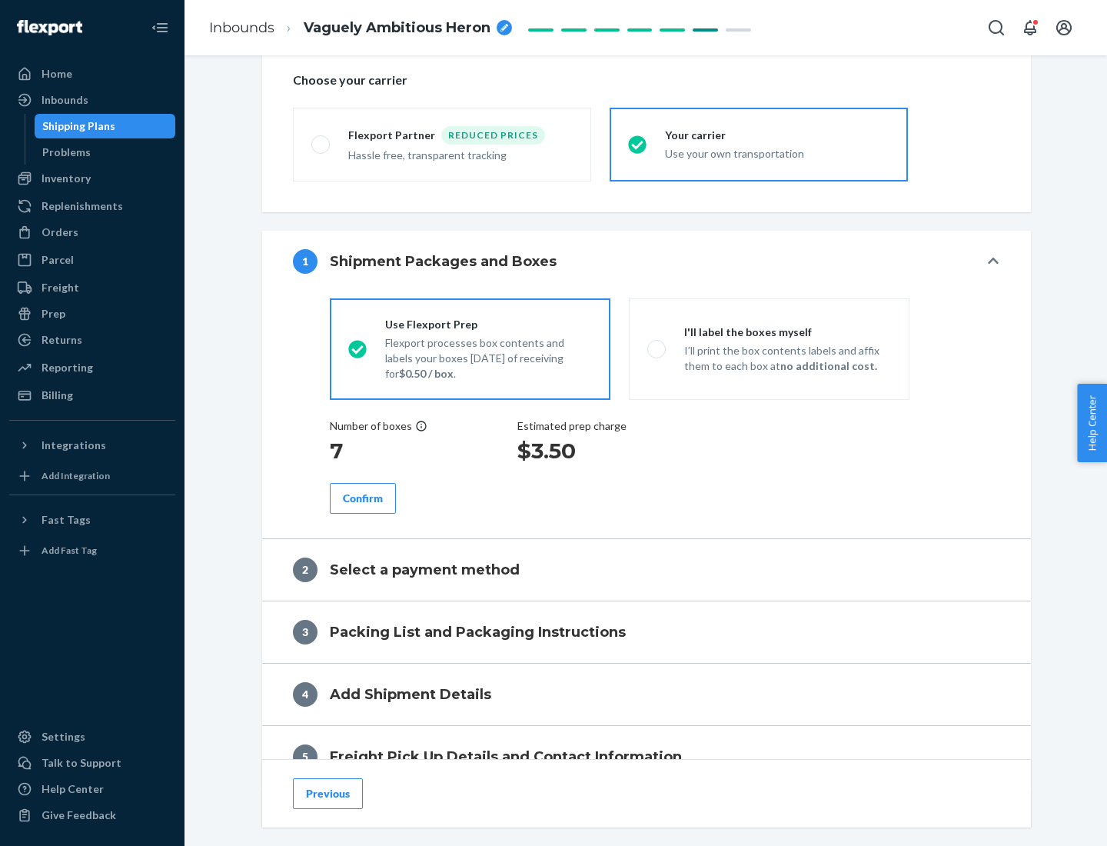
scroll to position [290, 0]
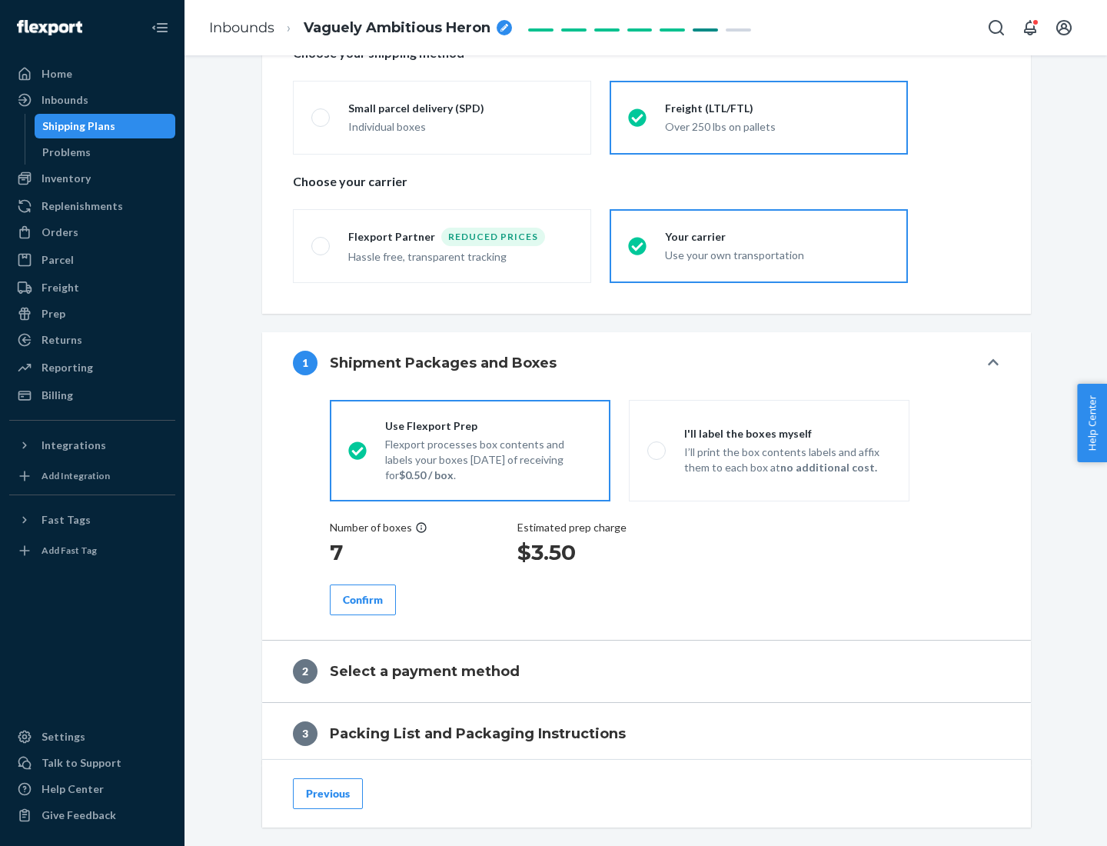
click at [769, 450] on p "I’ll print the box contents labels and affix them to each box at no additional …" at bounding box center [787, 459] width 207 height 31
click at [657, 450] on input "I'll label the boxes myself I’ll print the box contents labels and affix them t…" at bounding box center [652, 450] width 10 height 10
radio input "true"
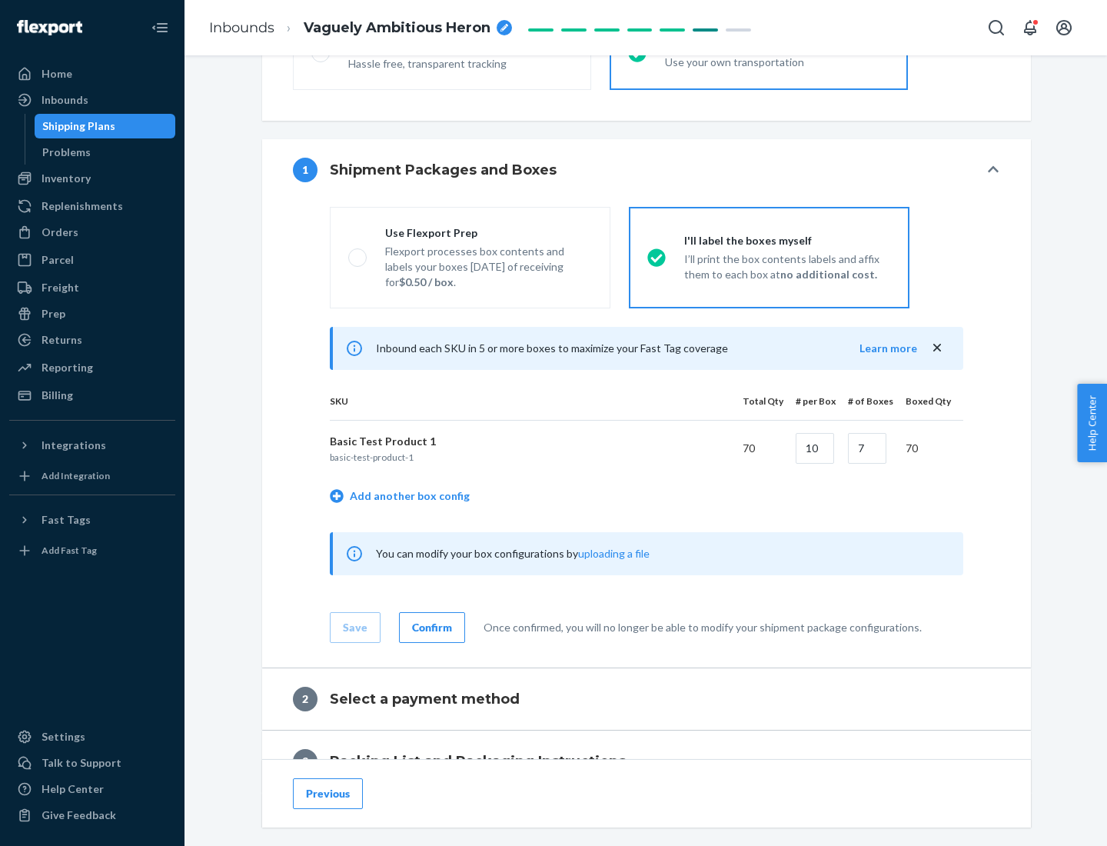
scroll to position [265, 0]
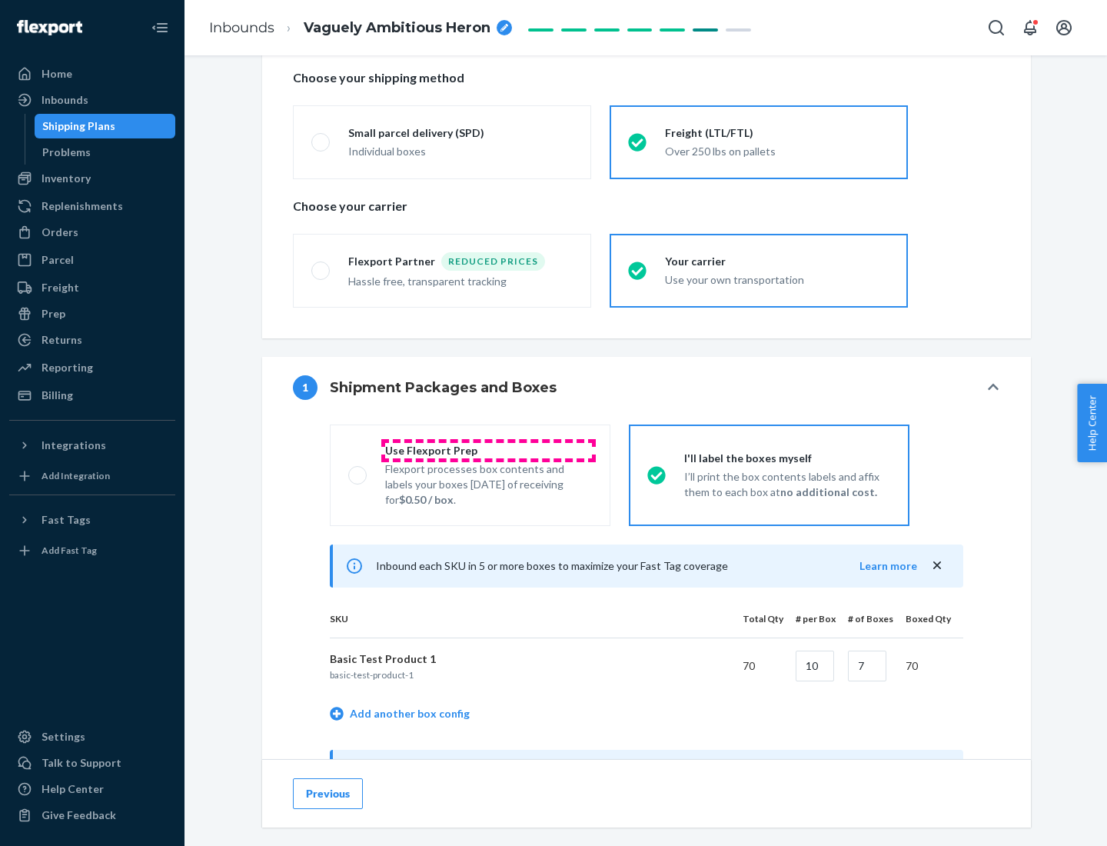
click at [488, 450] on div "Use Flexport Prep" at bounding box center [488, 450] width 207 height 15
click at [358, 470] on input "Use Flexport Prep Flexport processes box contents and labels your boxes [DATE] …" at bounding box center [353, 475] width 10 height 10
radio input "true"
radio input "false"
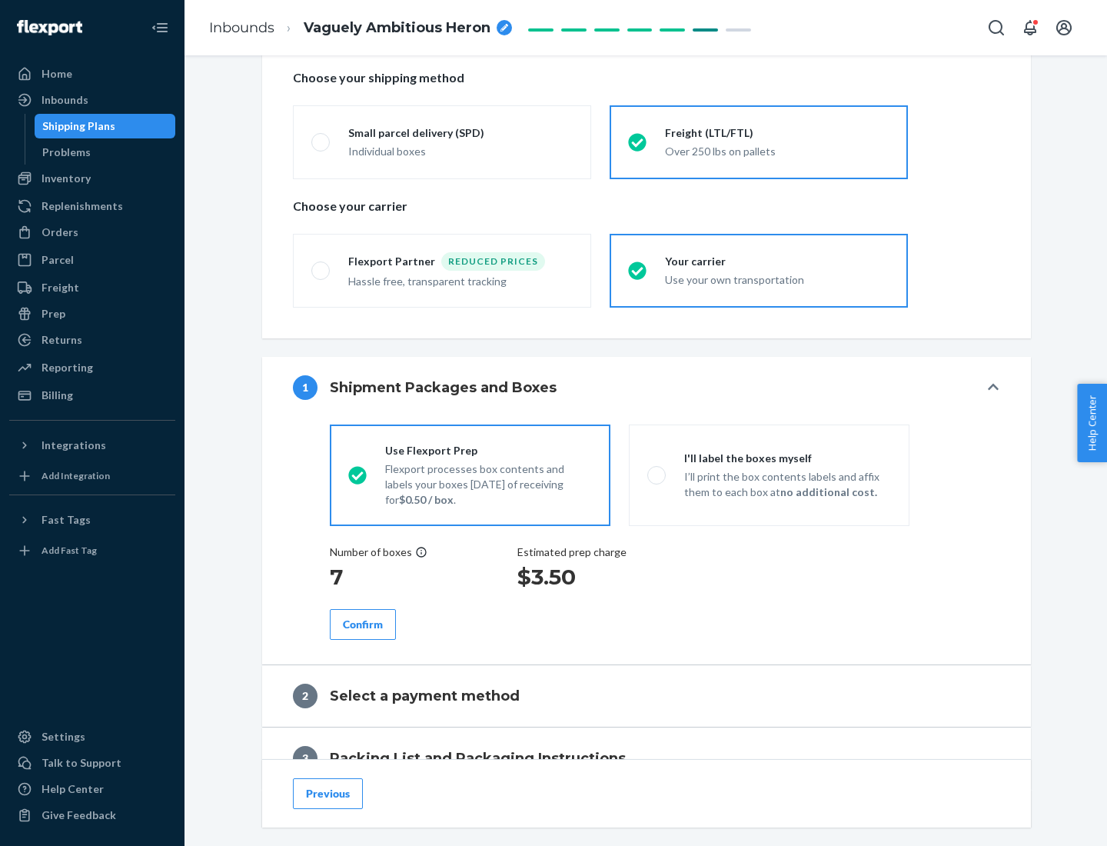
scroll to position [439, 0]
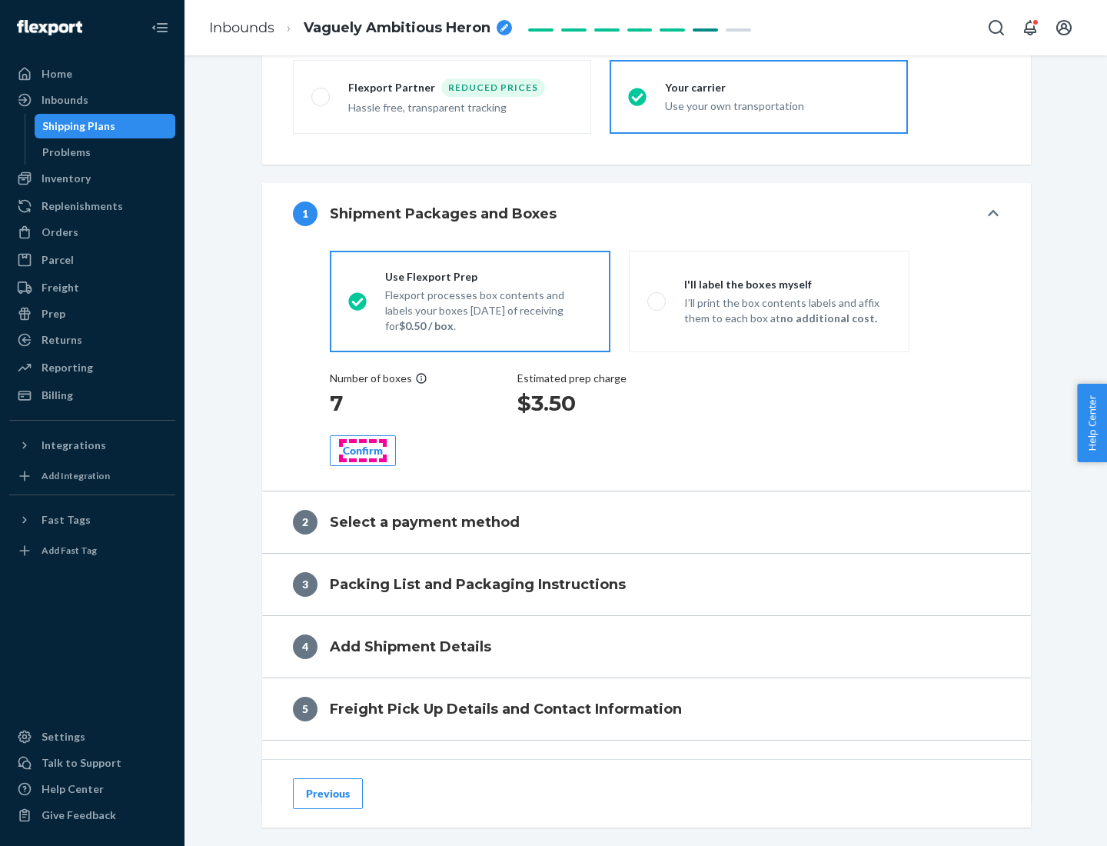
click at [363, 450] on div "Confirm" at bounding box center [363, 450] width 40 height 15
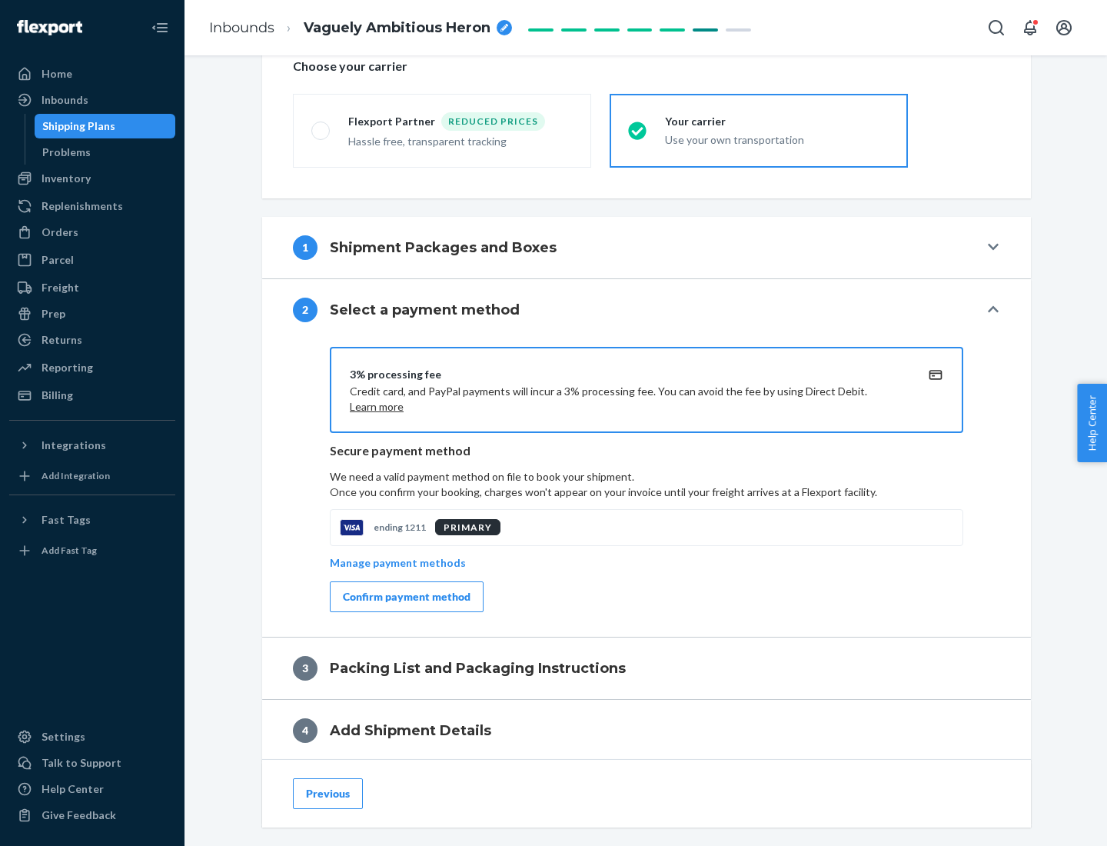
scroll to position [551, 0]
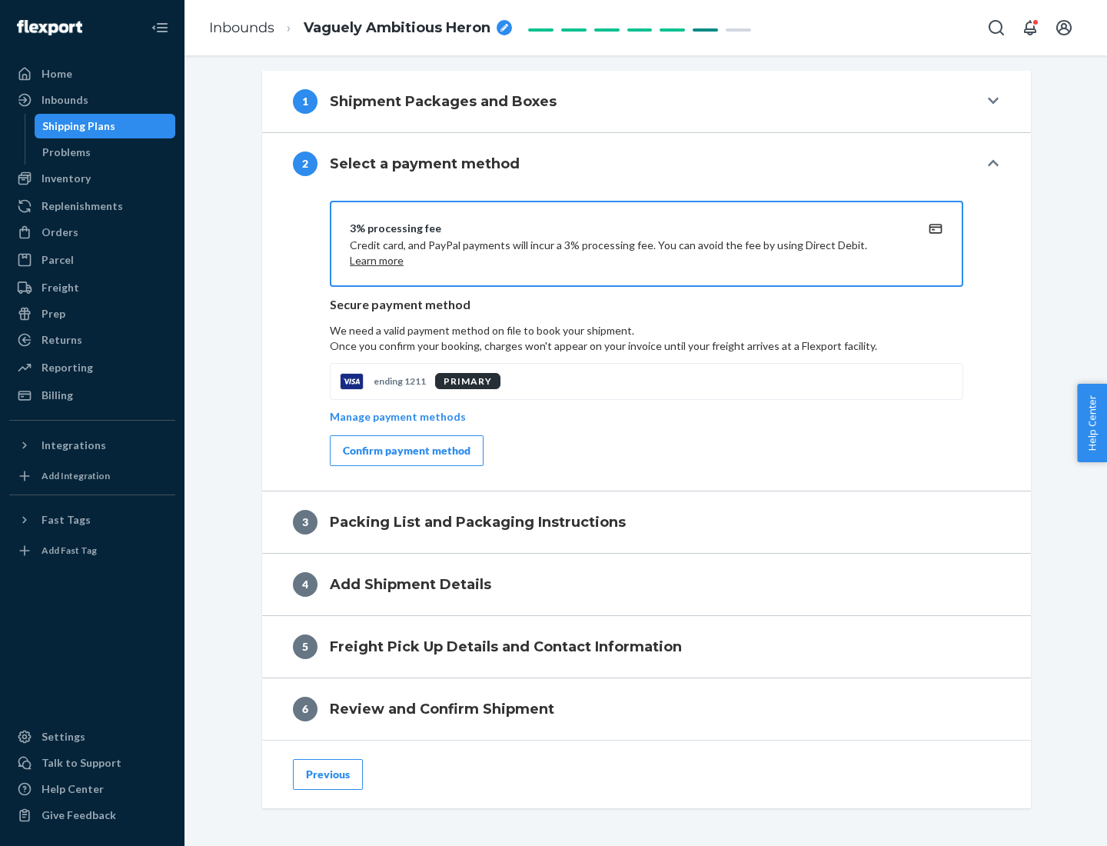
click at [405, 451] on div "Confirm payment method" at bounding box center [407, 450] width 128 height 15
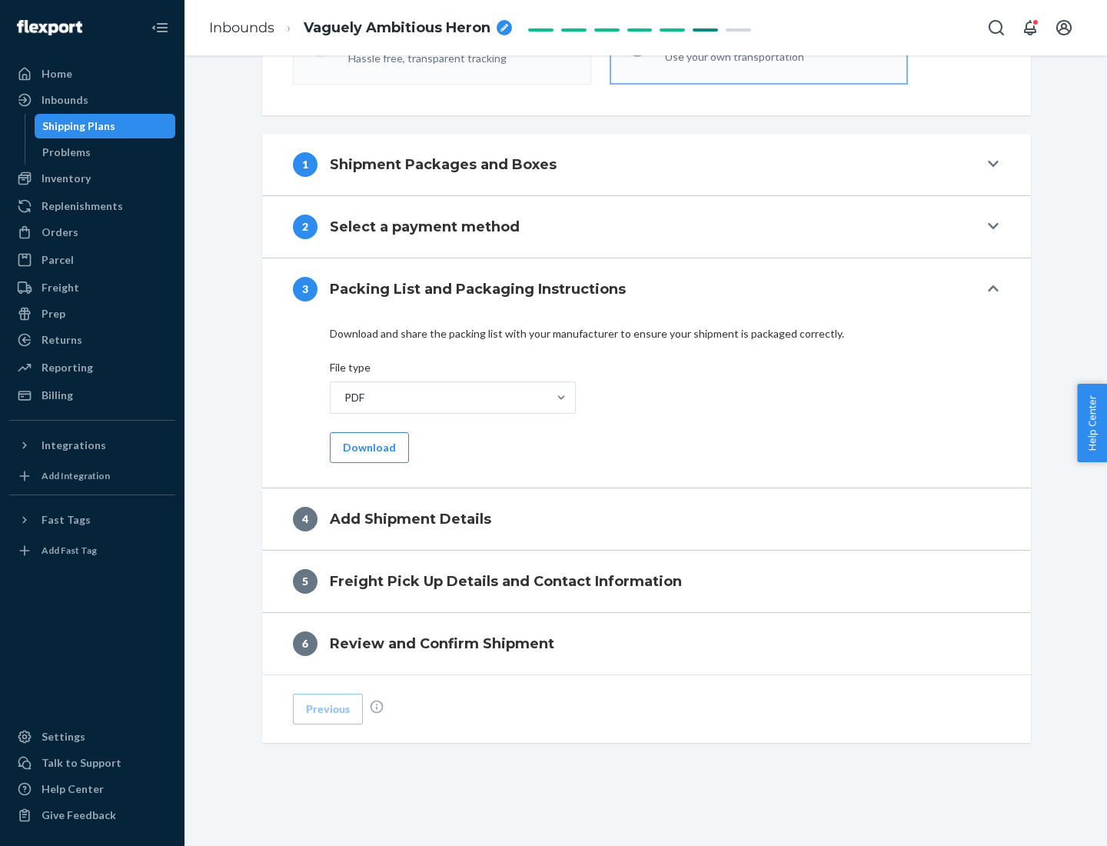
scroll to position [485, 0]
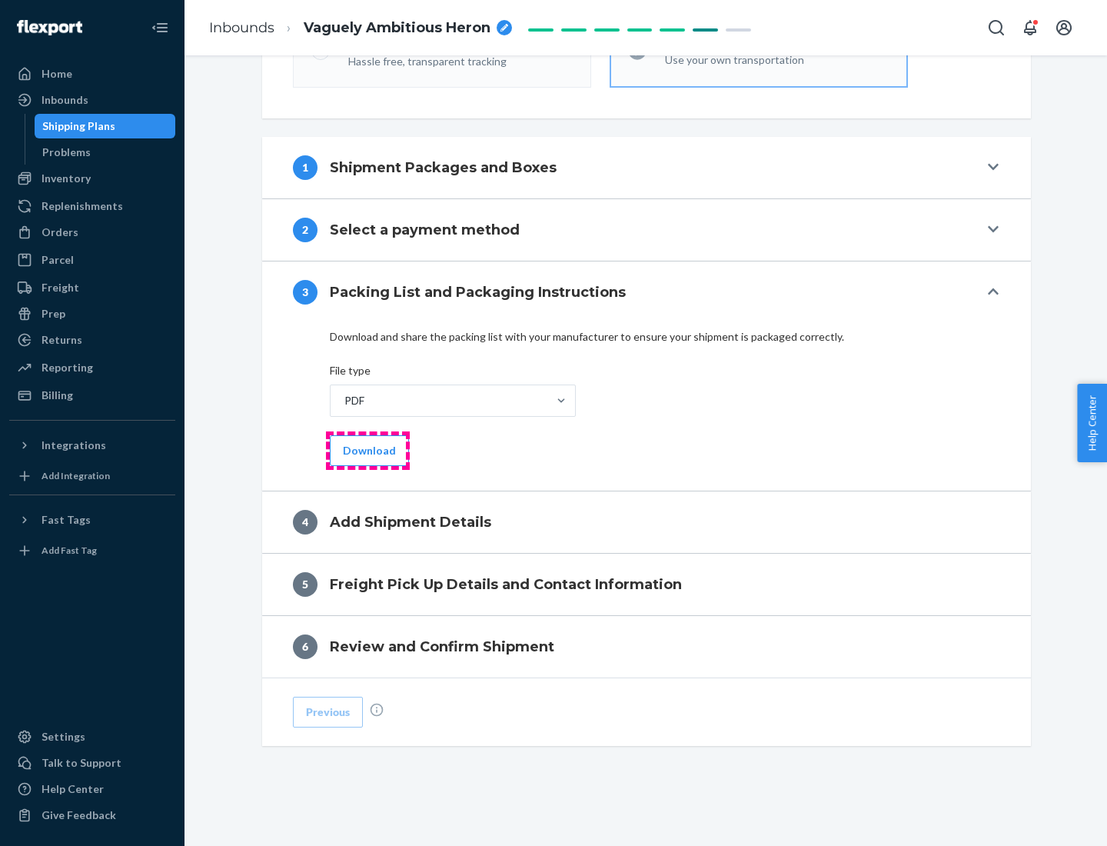
click at [368, 450] on button "Download" at bounding box center [369, 450] width 79 height 31
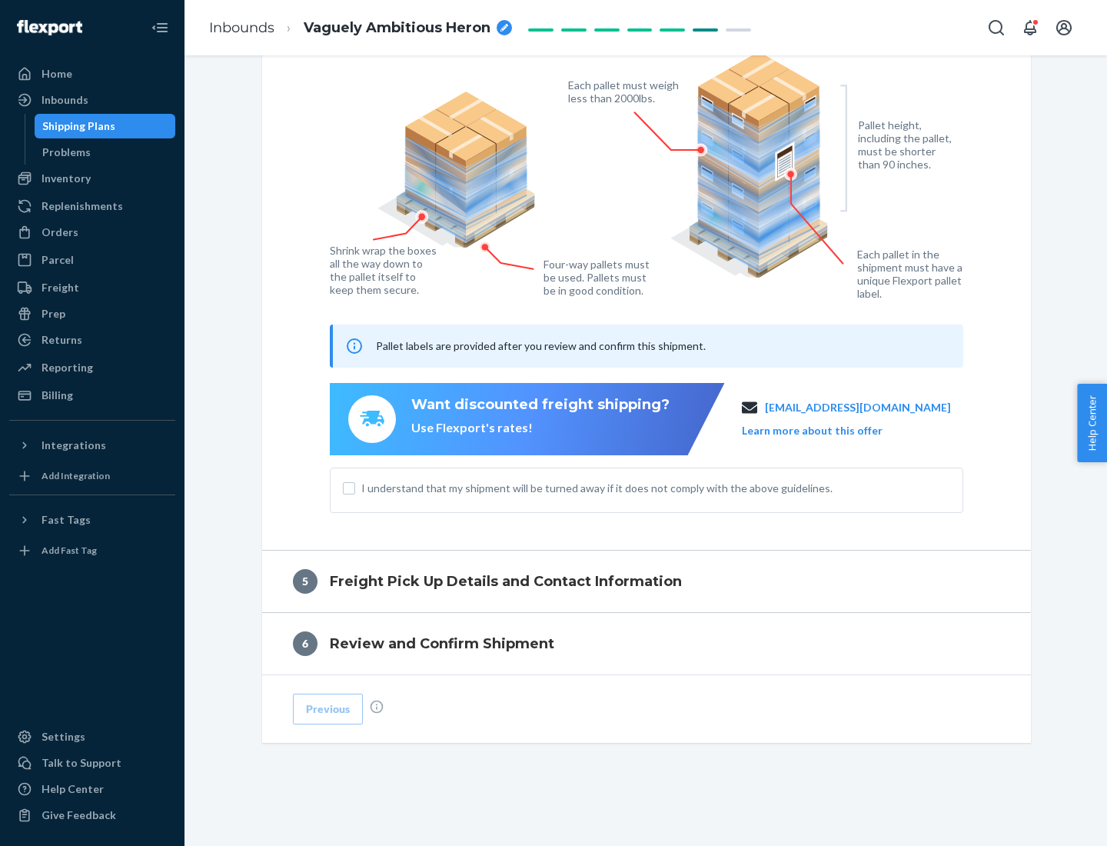
click at [647, 488] on span "I understand that my shipment will be turned away if it does not comply with th…" at bounding box center [655, 488] width 589 height 15
click at [355, 488] on input "I understand that my shipment will be turned away if it does not comply with th…" at bounding box center [349, 488] width 12 height 12
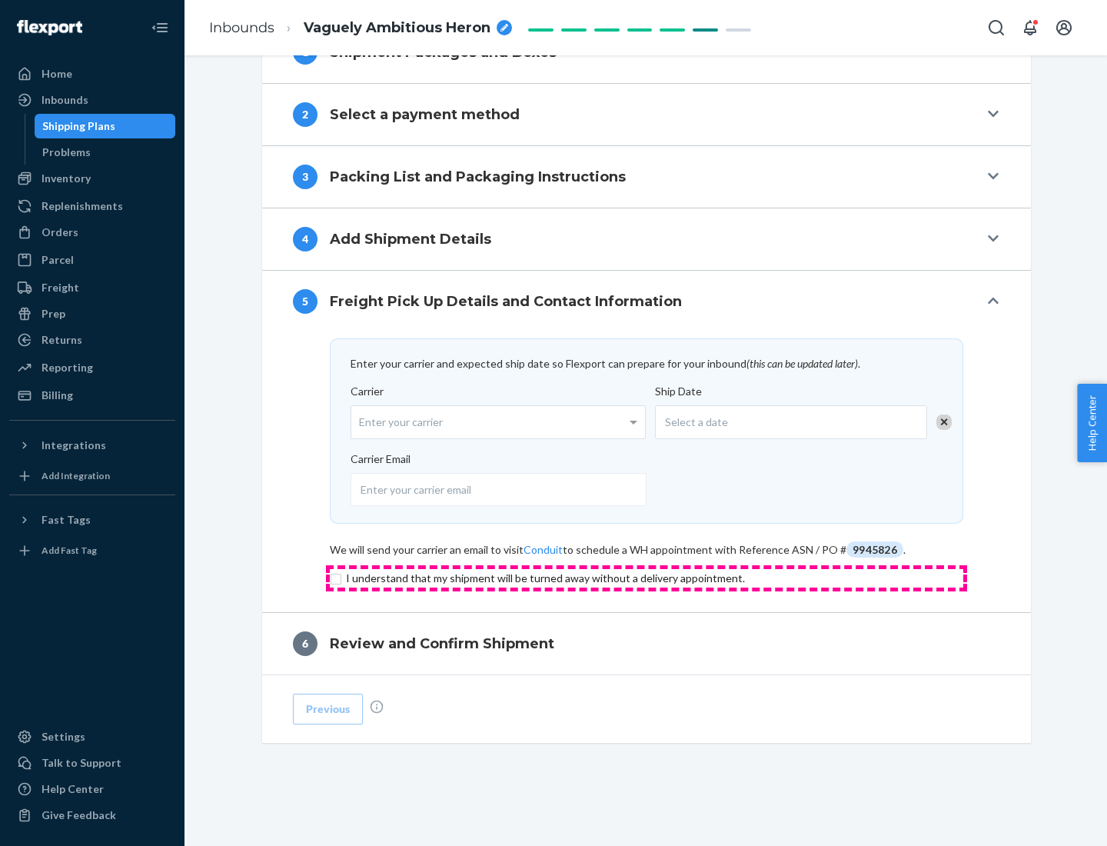
click at [647, 577] on input "checkbox" at bounding box center [647, 578] width 634 height 18
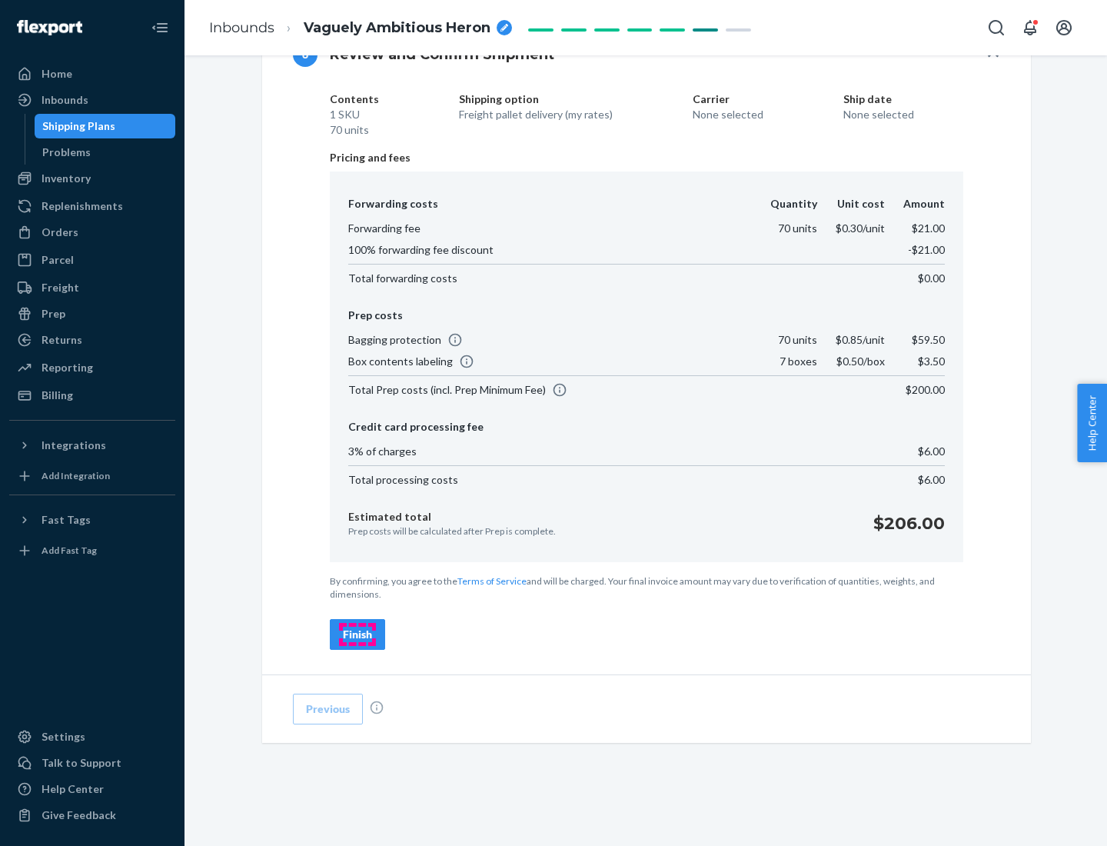
click at [358, 634] on div "Finish" at bounding box center [357, 634] width 29 height 15
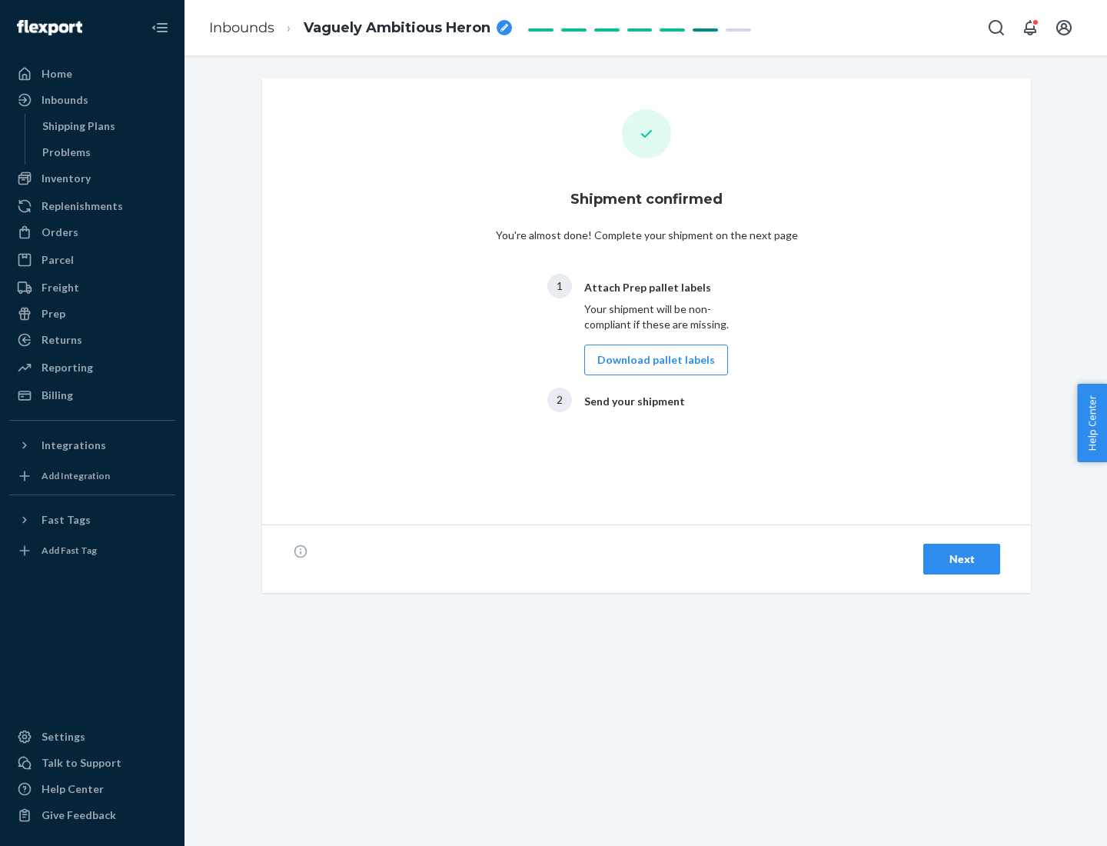
click at [652, 360] on button "Download pallet labels" at bounding box center [656, 359] width 144 height 31
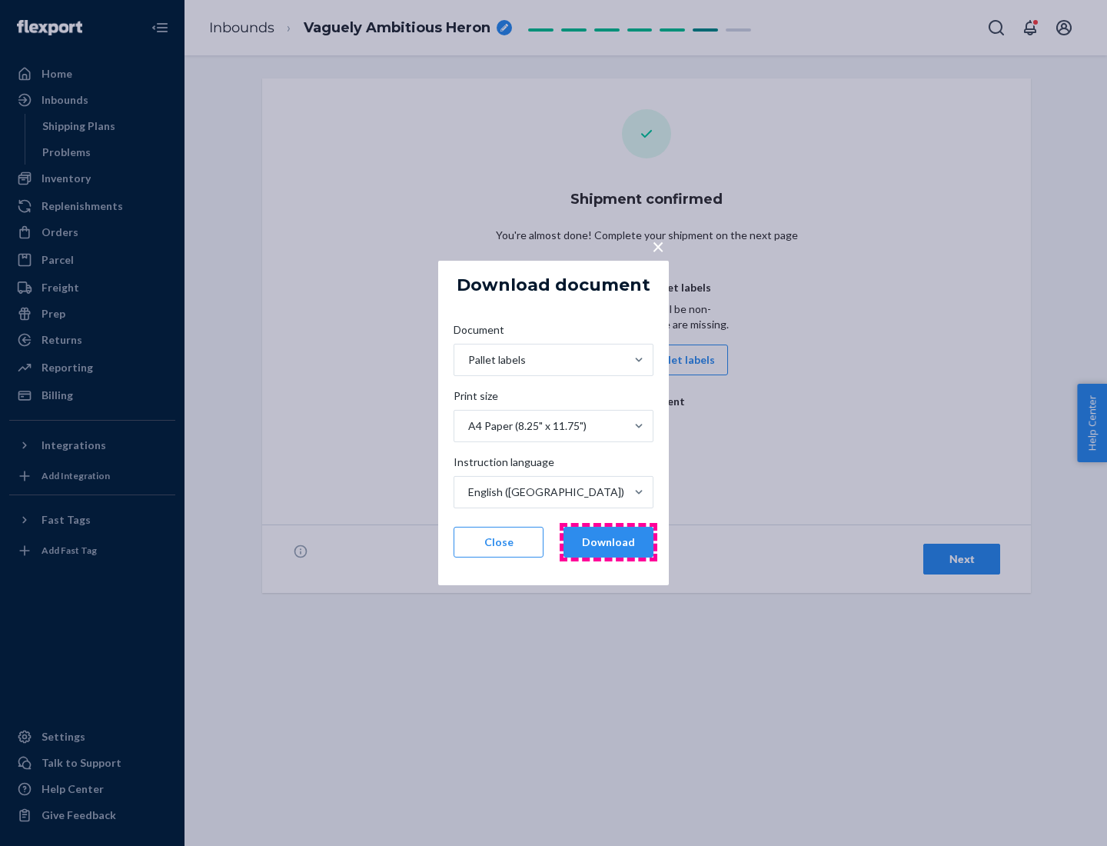
click at [608, 542] on button "Download" at bounding box center [609, 542] width 90 height 31
click at [657, 245] on span "×" at bounding box center [658, 246] width 12 height 26
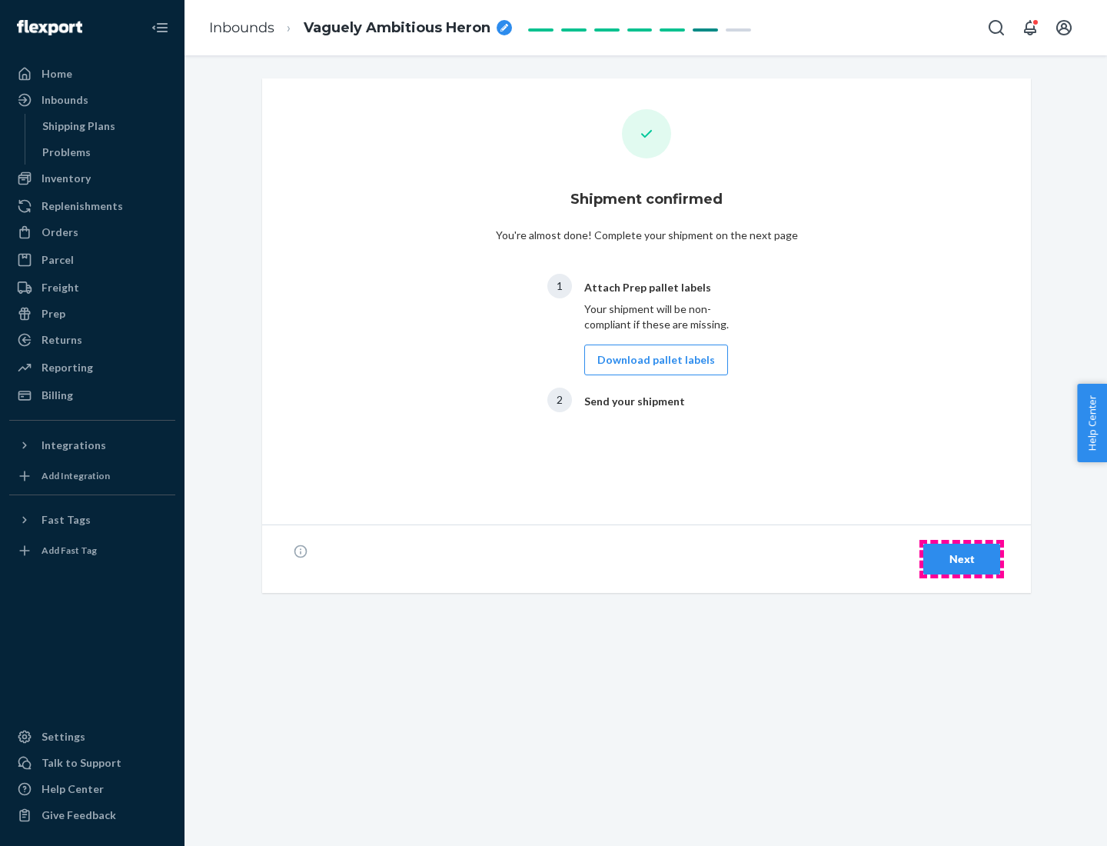
click at [962, 559] on div "Next" at bounding box center [962, 558] width 51 height 15
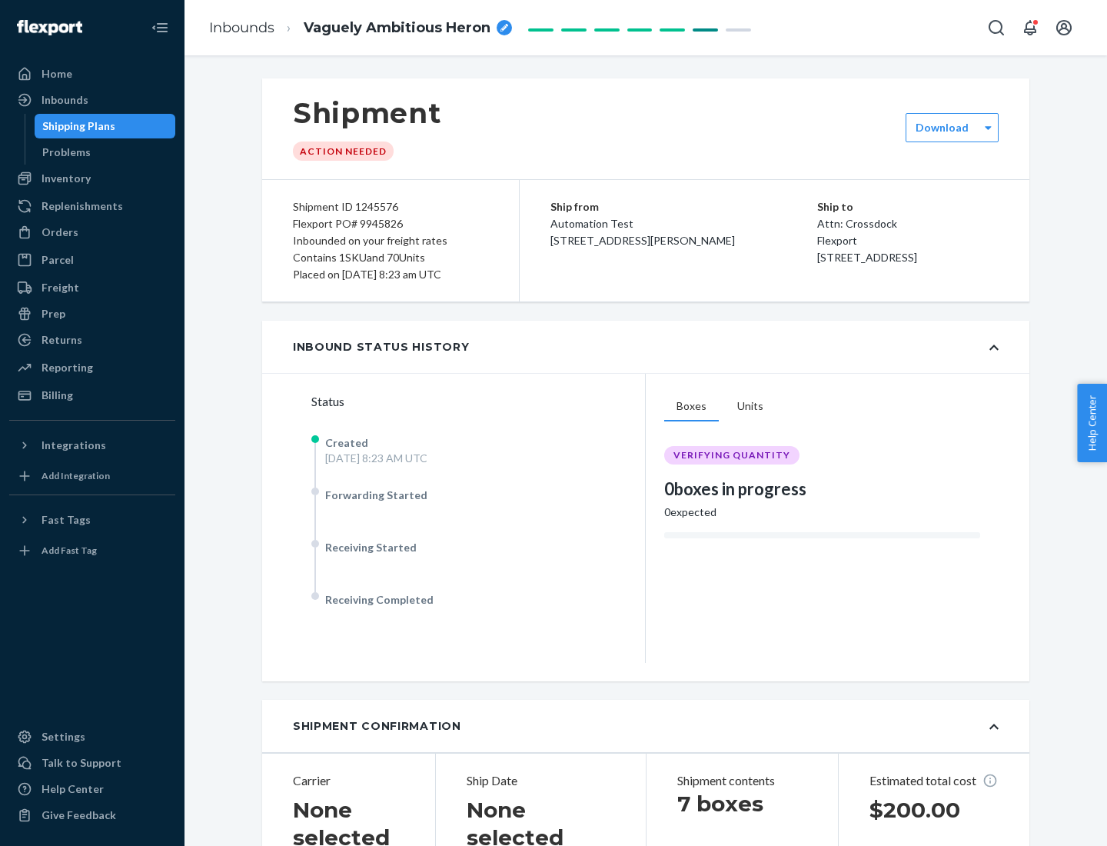
scroll to position [330, 0]
